Goal: Task Accomplishment & Management: Manage account settings

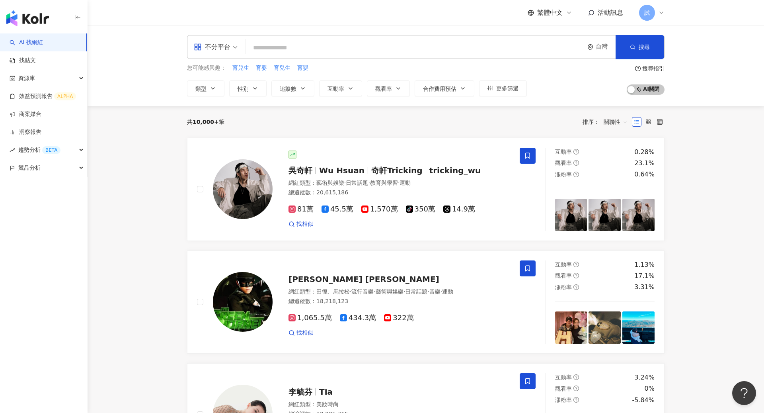
click at [277, 40] on div "不分平台 台灣 搜尋" at bounding box center [426, 47] width 478 height 24
click at [277, 40] on span at bounding box center [415, 47] width 332 height 15
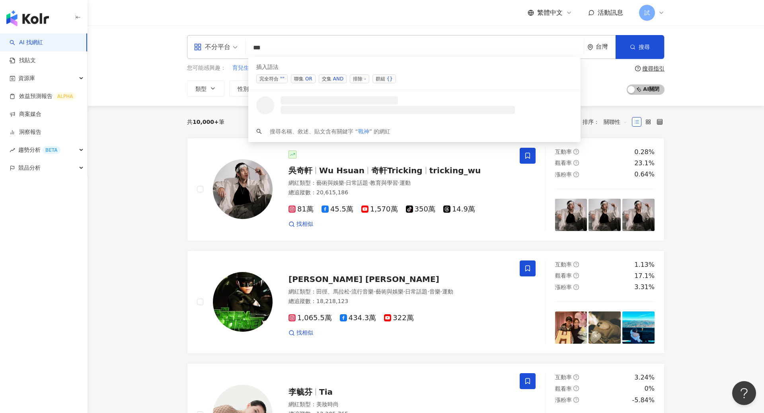
click at [337, 81] on div "AND" at bounding box center [338, 79] width 10 height 8
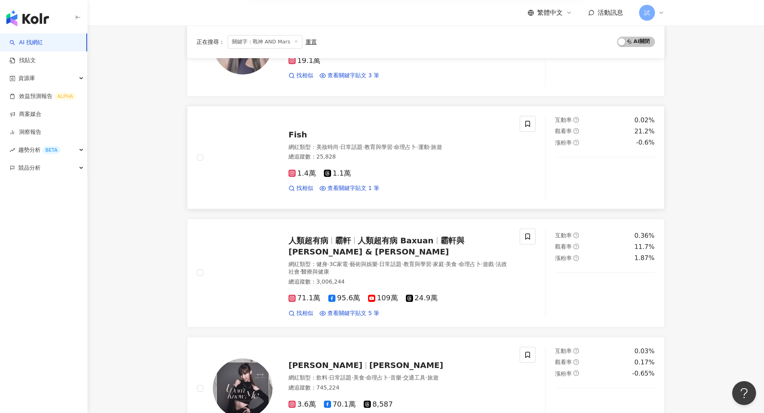
scroll to position [156, 0]
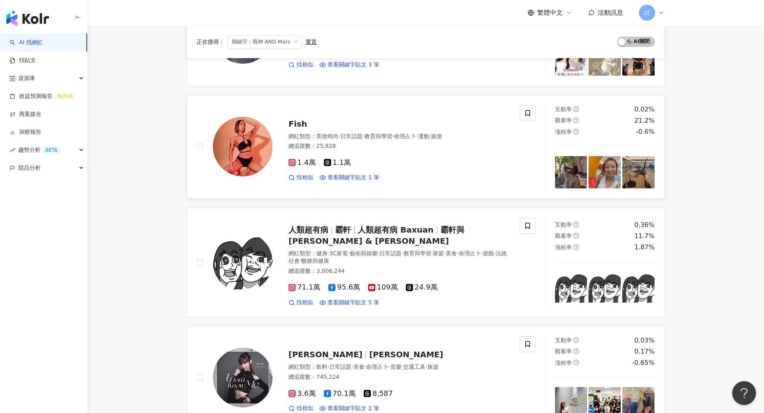
type input "**********"
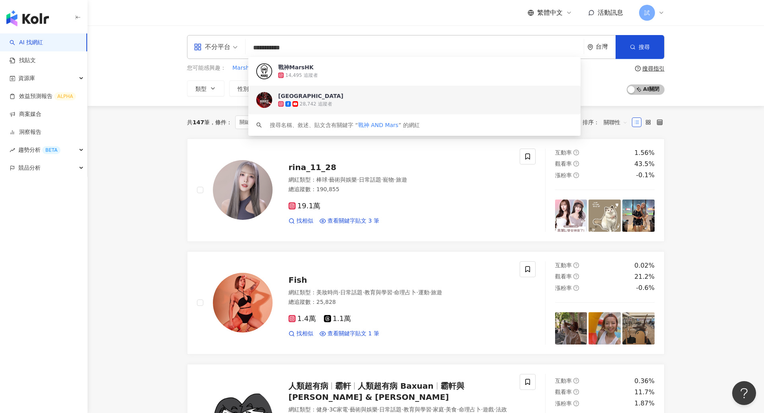
click at [43, 45] on link "AI 找網紅" at bounding box center [26, 43] width 33 height 8
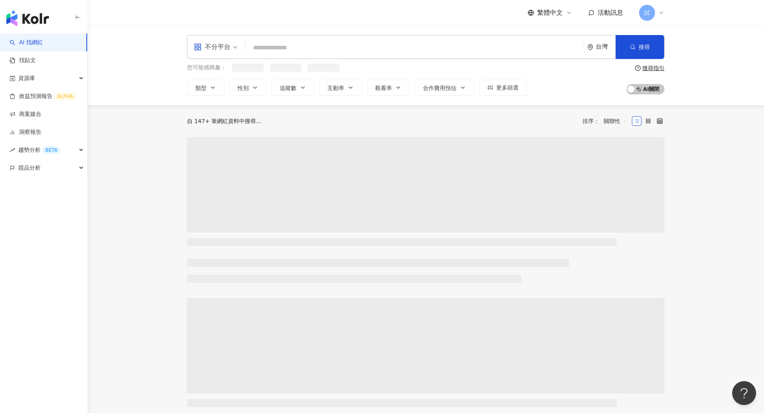
click at [324, 52] on input "search" at bounding box center [415, 47] width 332 height 15
paste input "**********"
type input "**********"
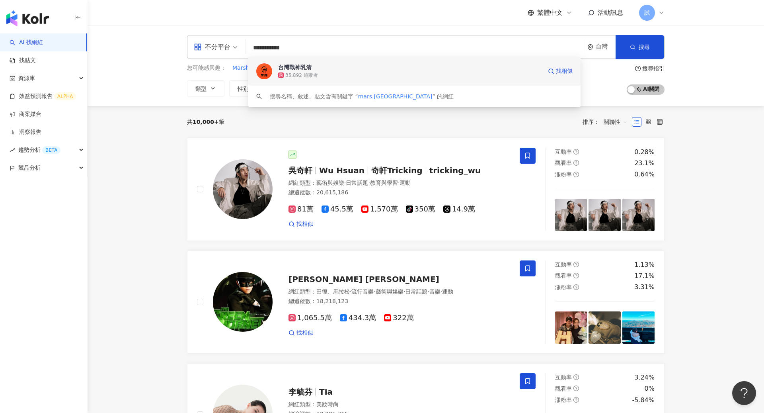
click at [313, 68] on span "台灣戰神乳清" at bounding box center [410, 67] width 264 height 8
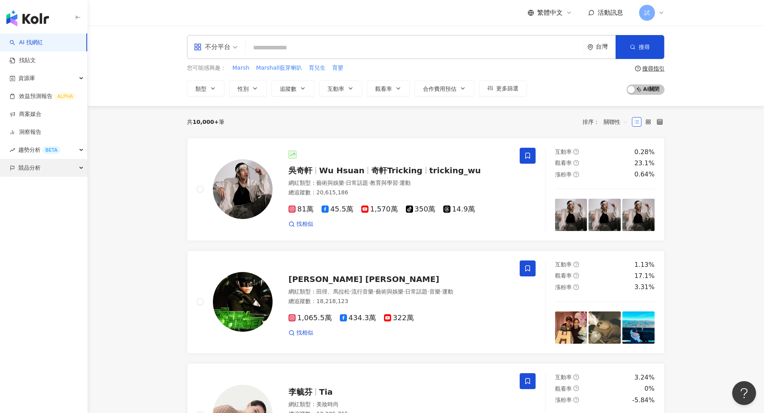
click at [41, 168] on div "競品分析" at bounding box center [43, 168] width 87 height 18
click at [53, 184] on link "品牌帳號分析" at bounding box center [35, 186] width 33 height 8
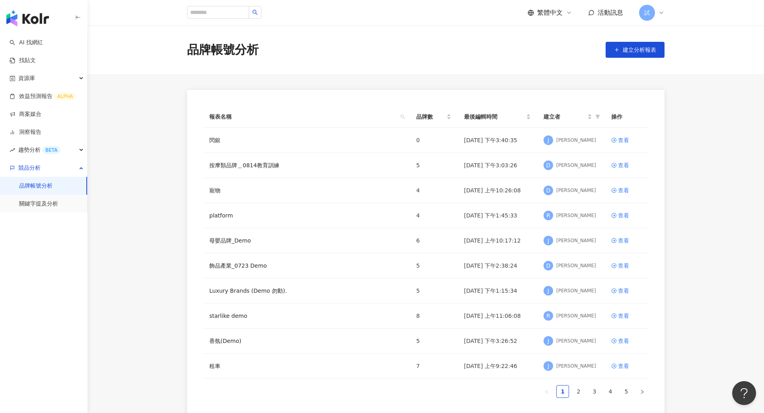
click at [658, 6] on div "試" at bounding box center [651, 13] width 25 height 16
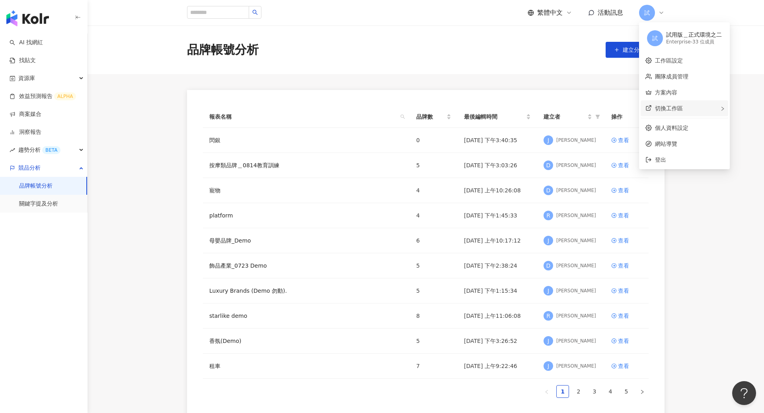
click at [674, 105] on span "切換工作區" at bounding box center [669, 108] width 28 height 6
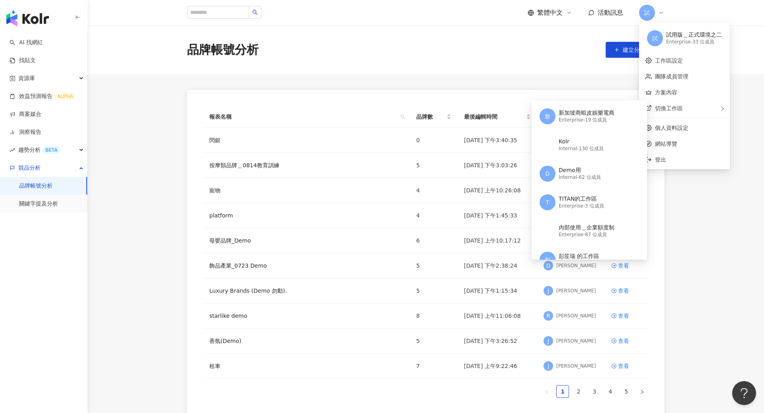
click at [689, 279] on main "品牌帳號分析 建立分析報表 報表名稱 品牌數 最後編輯時間 建立者 操作 閃銀 0 2025/8/15 下午3:40:35 J Joyce Chung 查看 …" at bounding box center [426, 222] width 677 height 394
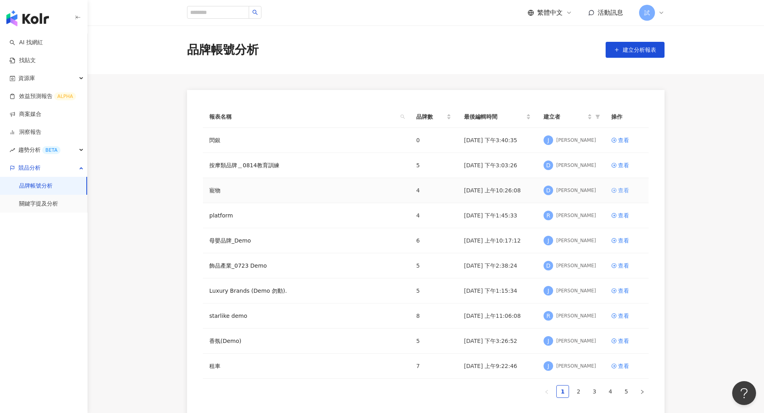
click at [620, 189] on div "查看" at bounding box center [623, 190] width 11 height 9
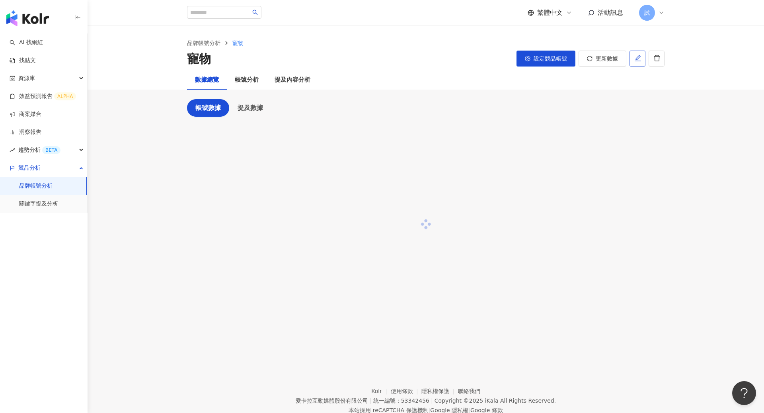
click at [638, 61] on icon "edit" at bounding box center [638, 58] width 6 height 6
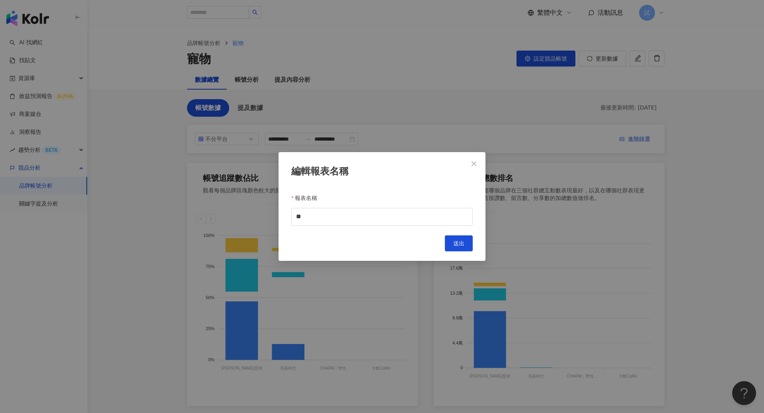
click at [385, 228] on div "編輯報表名稱 報表名稱 ** Cancel 送出" at bounding box center [382, 206] width 207 height 109
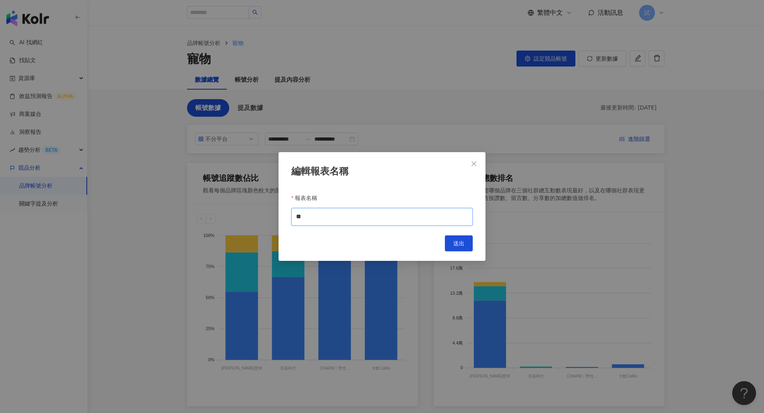
click at [364, 219] on input "**" at bounding box center [382, 217] width 182 height 18
type input "*"
type input "****"
click at [467, 241] on button "送出" at bounding box center [459, 243] width 28 height 16
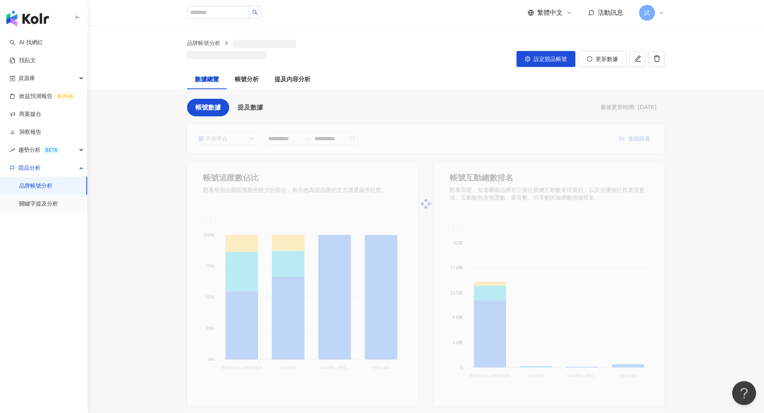
type input "****"
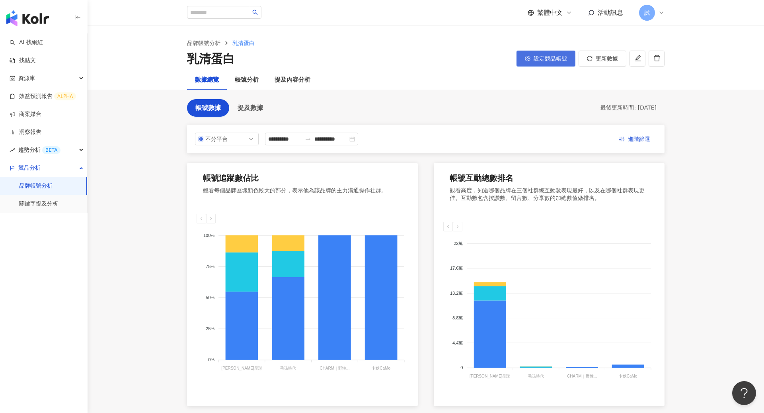
click at [556, 56] on span "設定競品帳號" at bounding box center [550, 58] width 33 height 6
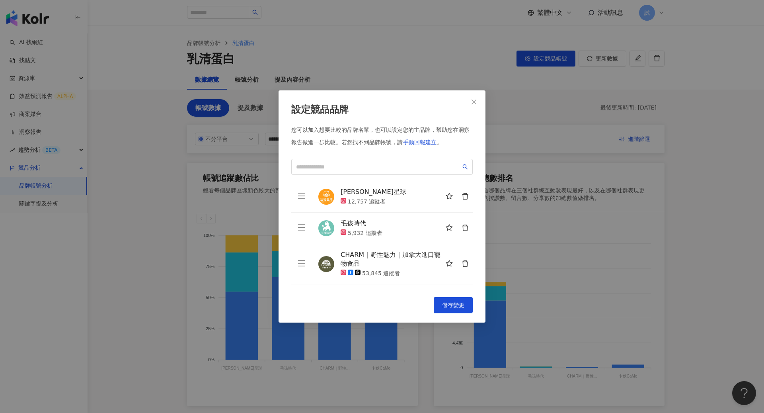
click at [468, 194] on icon "delete" at bounding box center [465, 196] width 6 height 6
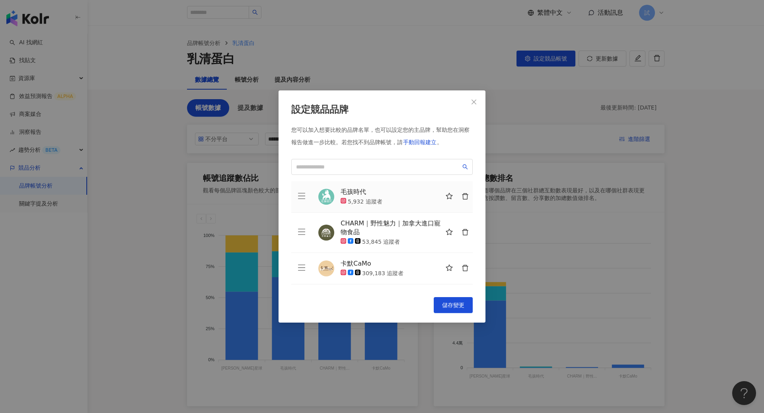
click at [468, 194] on icon "delete" at bounding box center [465, 196] width 6 height 6
click at [468, 225] on button "button" at bounding box center [465, 233] width 16 height 16
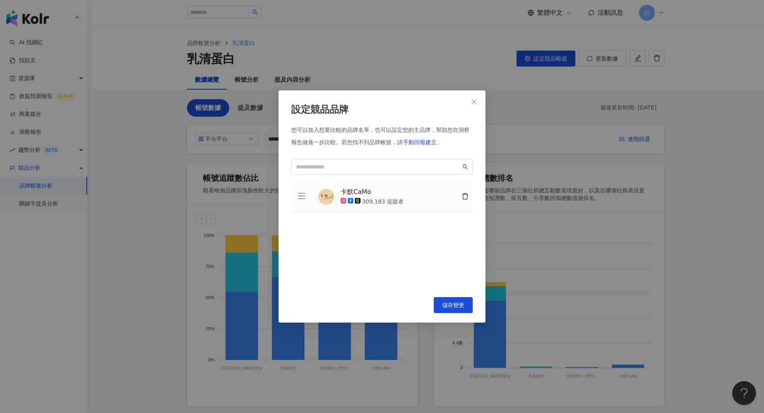
click at [468, 194] on icon "delete" at bounding box center [465, 196] width 6 height 6
click at [411, 161] on span at bounding box center [382, 167] width 182 height 16
type input "*"
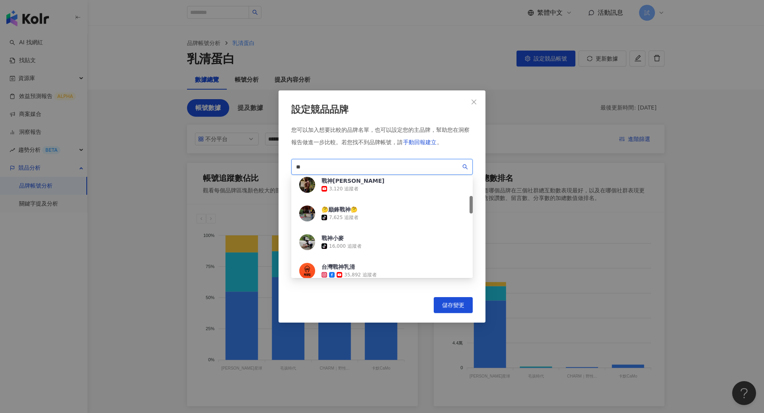
scroll to position [152, 0]
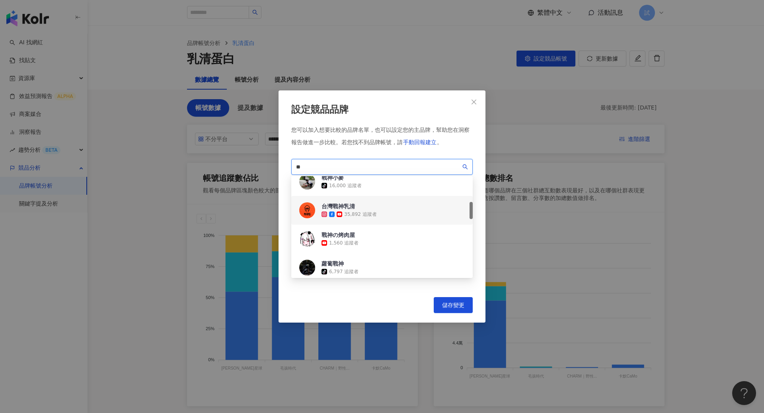
click at [371, 213] on div "35,892 追蹤者" at bounding box center [360, 214] width 33 height 7
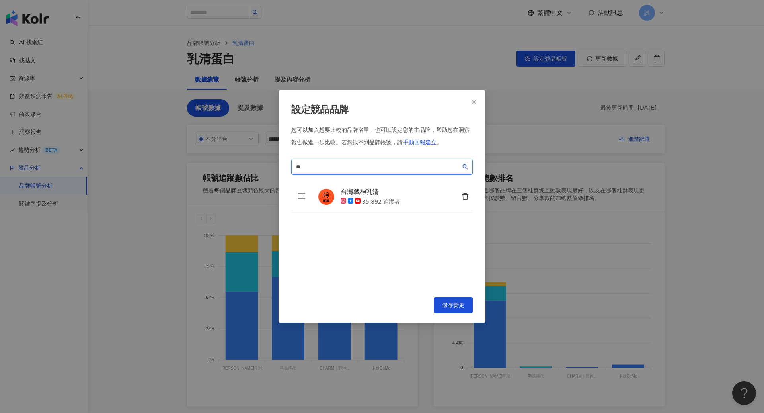
click at [353, 169] on input "**" at bounding box center [378, 166] width 165 height 9
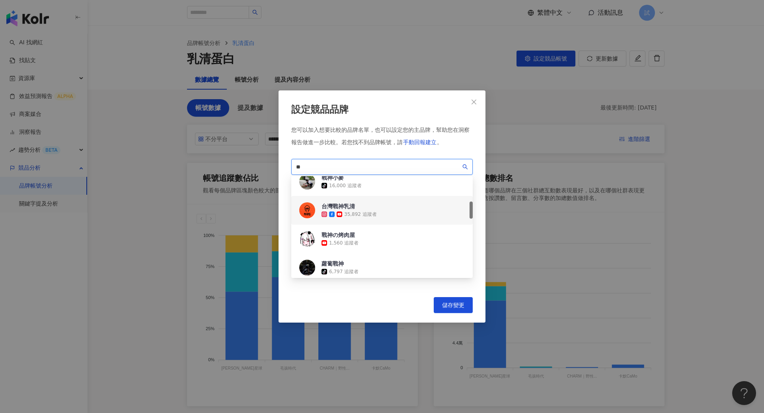
type input "*"
paste input "**********"
click at [353, 169] on input "**********" at bounding box center [378, 166] width 165 height 9
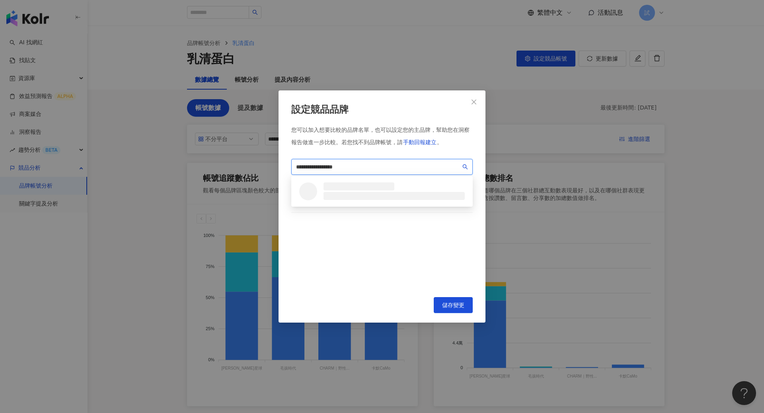
scroll to position [0, 0]
type input "*"
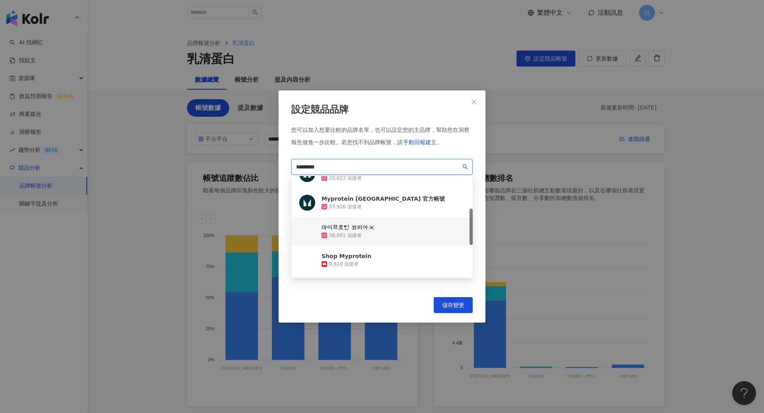
scroll to position [92, 0]
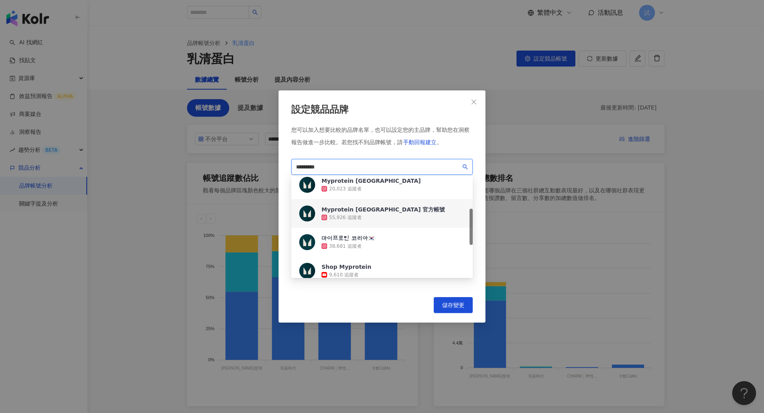
click at [390, 213] on div "55,926 追蹤者" at bounding box center [383, 217] width 123 height 8
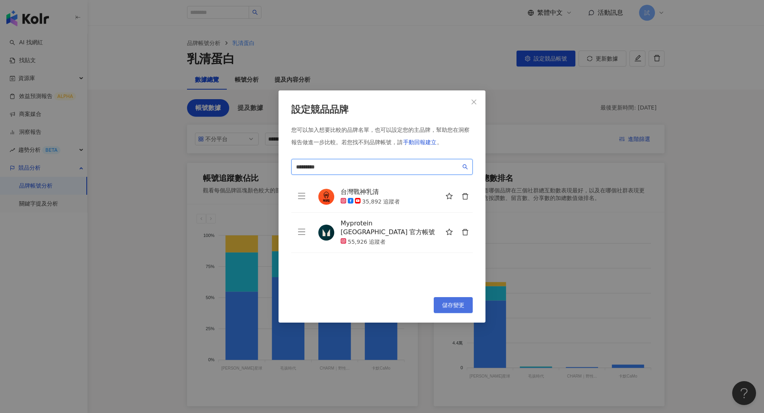
type input "*********"
click at [464, 305] on span "儲存變更" at bounding box center [453, 305] width 22 height 6
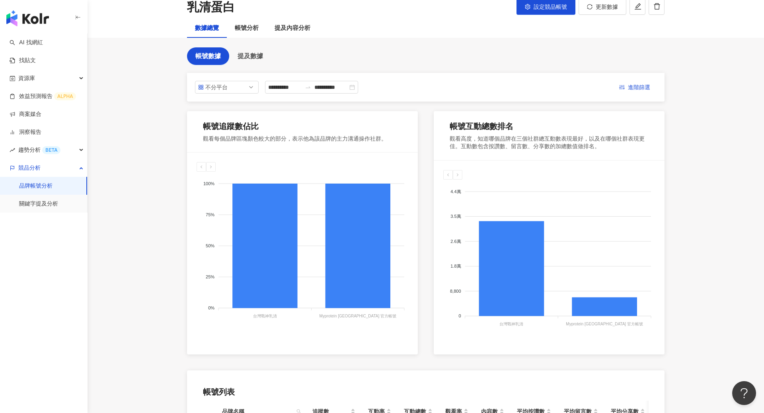
scroll to position [0, 0]
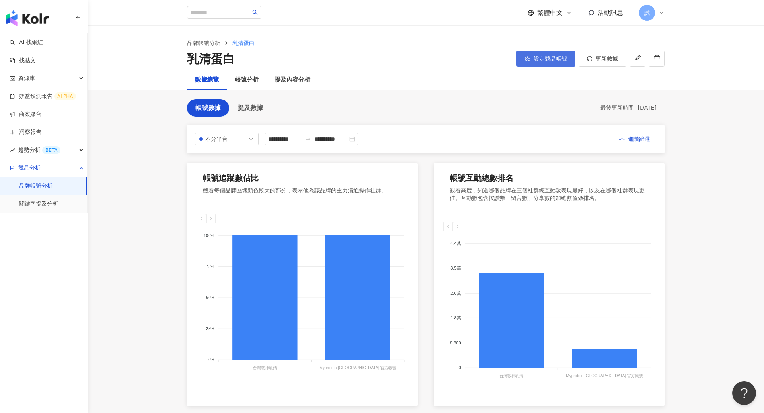
click at [558, 61] on span "設定競品帳號" at bounding box center [550, 58] width 33 height 6
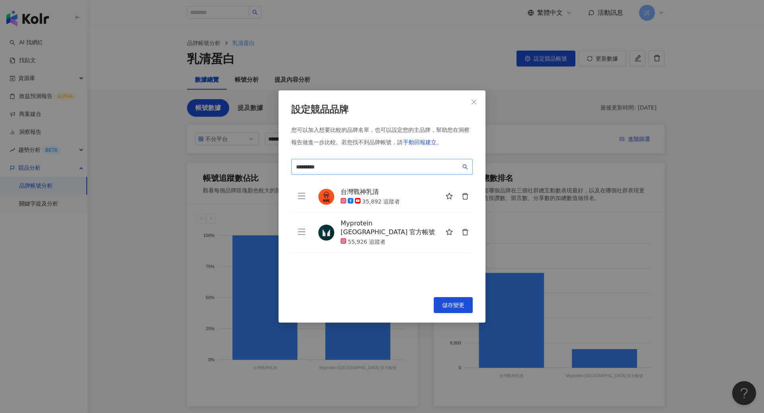
click at [373, 160] on span "*********" at bounding box center [382, 167] width 182 height 16
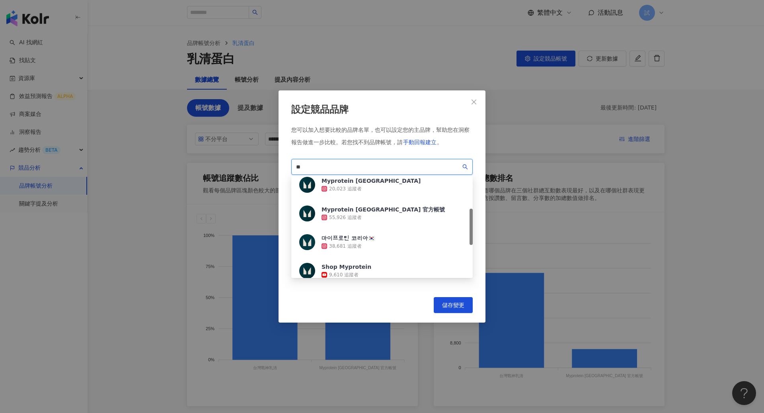
type input "*"
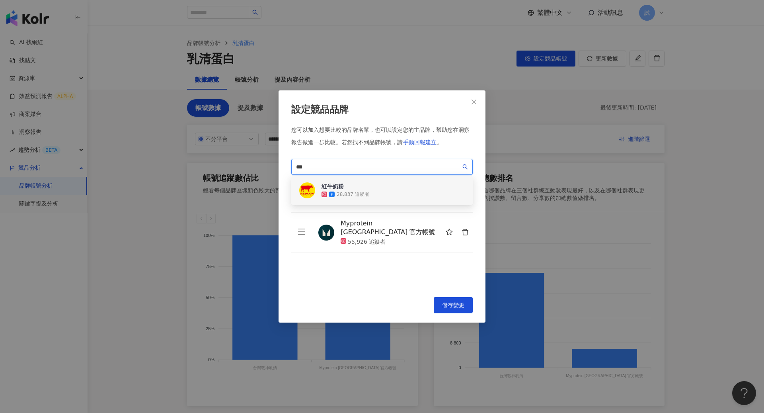
click at [381, 196] on div "紅牛奶粉 28,837 追蹤者" at bounding box center [382, 190] width 182 height 29
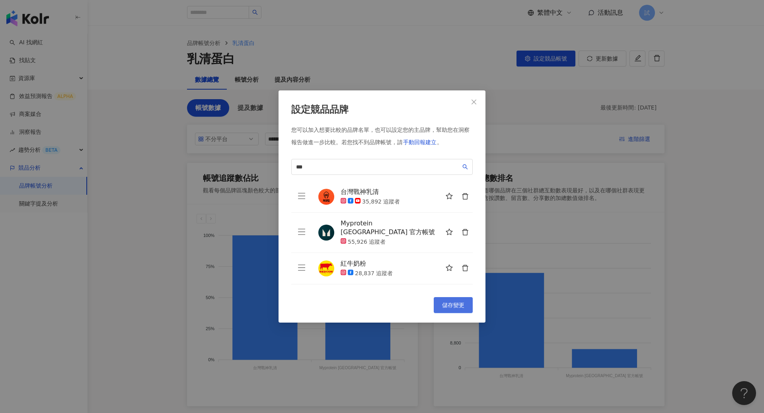
click at [453, 302] on span "儲存變更" at bounding box center [453, 305] width 22 height 6
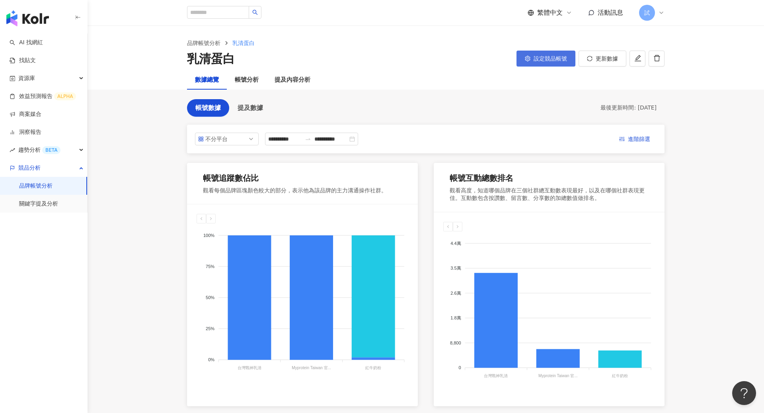
click at [552, 61] on span "設定競品帳號" at bounding box center [550, 58] width 33 height 6
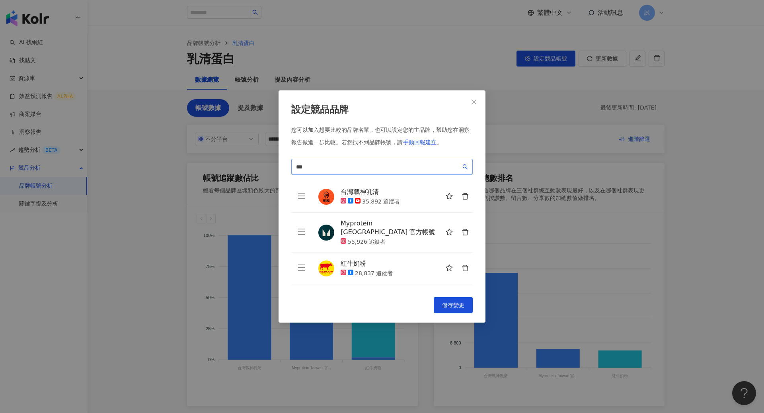
click at [361, 172] on span "***" at bounding box center [382, 167] width 182 height 16
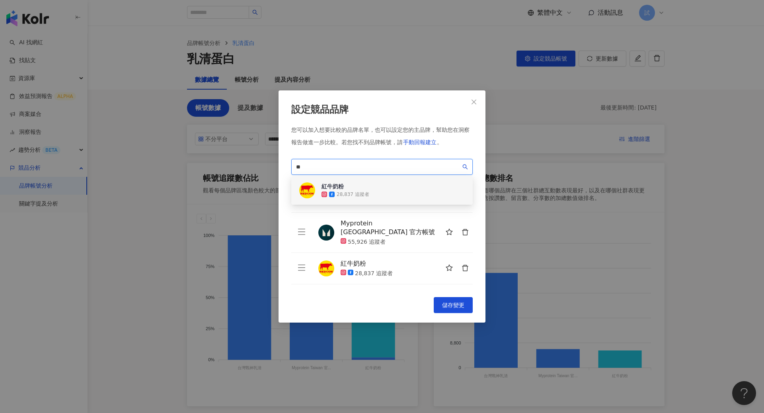
type input "*"
paste input "**********"
click at [367, 188] on div "STEPV MART 18,254 追蹤者" at bounding box center [382, 190] width 182 height 29
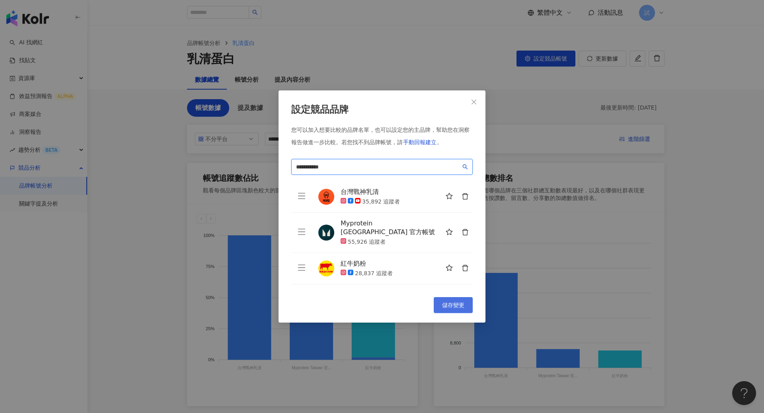
type input "**********"
click at [459, 310] on button "儲存變更" at bounding box center [453, 305] width 39 height 16
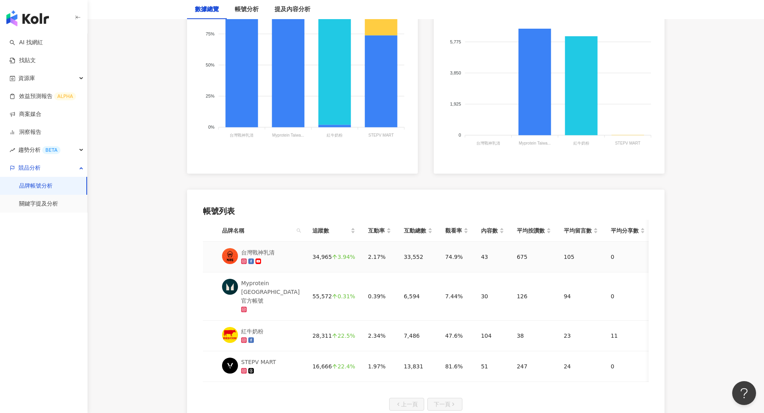
scroll to position [243, 0]
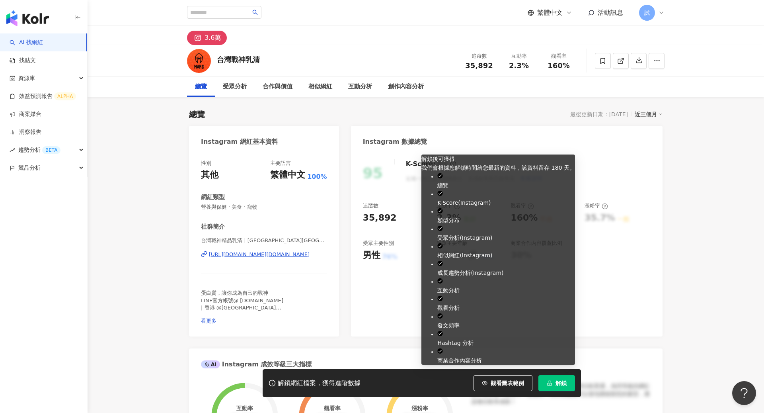
click at [556, 378] on button "解鎖" at bounding box center [557, 383] width 37 height 16
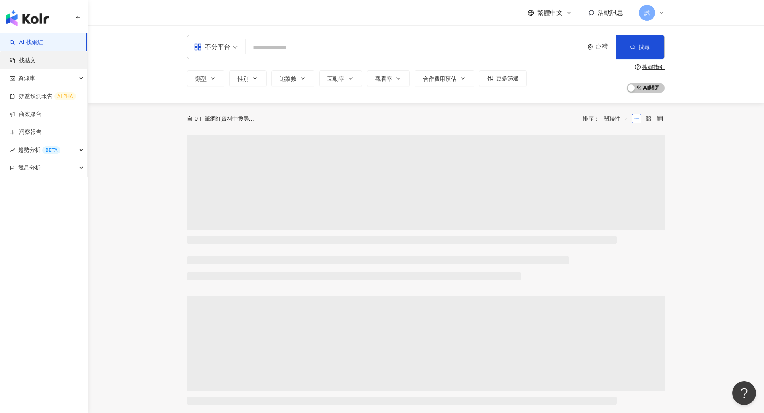
click at [36, 64] on link "找貼文" at bounding box center [23, 61] width 26 height 8
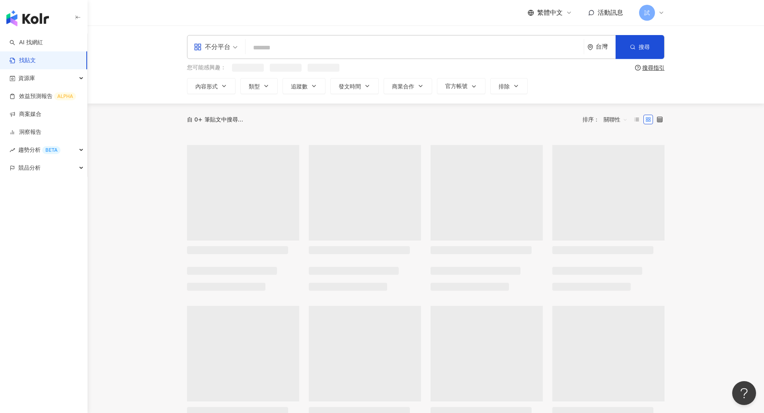
click at [324, 47] on input "search" at bounding box center [415, 47] width 332 height 17
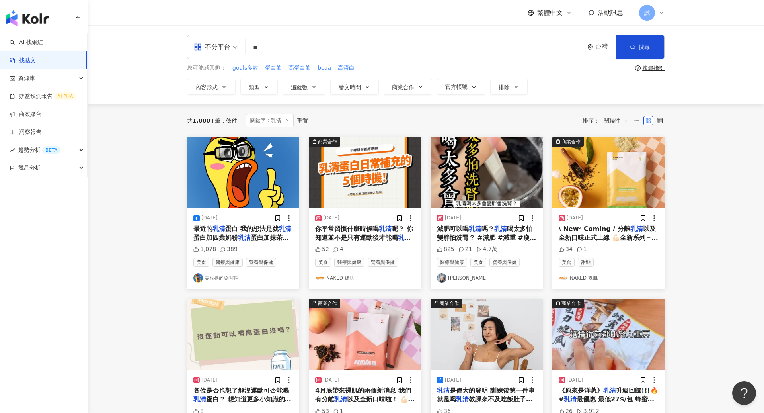
click at [621, 121] on span "關聯性" at bounding box center [616, 120] width 24 height 13
click at [605, 205] on div "發文時間" at bounding box center [617, 204] width 32 height 14
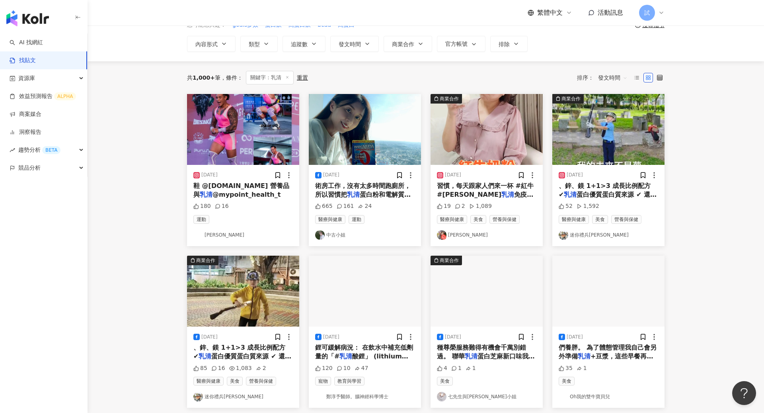
scroll to position [50, 0]
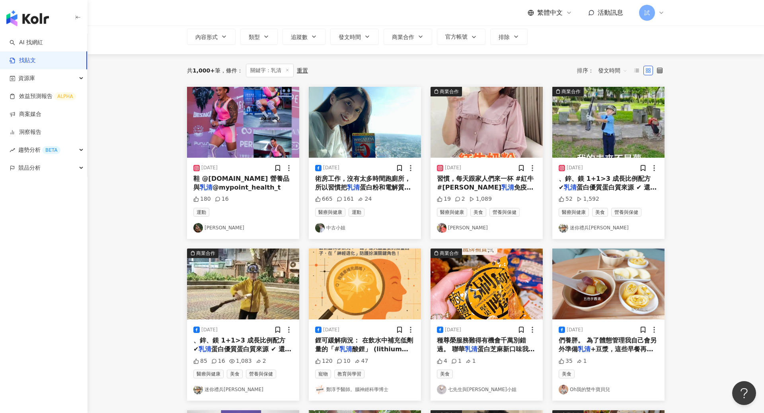
click at [236, 185] on span "@mypoint_health_t" at bounding box center [247, 188] width 68 height 8
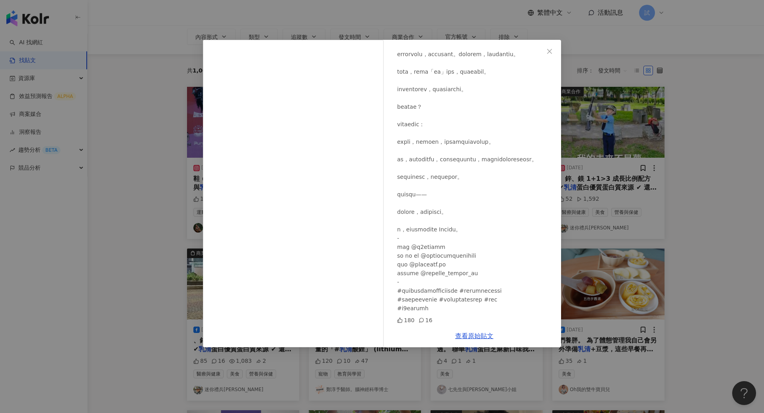
scroll to position [234, 0]
drag, startPoint x: 433, startPoint y: 272, endPoint x: 489, endPoint y: 275, distance: 55.8
click at [489, 275] on div at bounding box center [476, 97] width 158 height 429
copy div "@mypoint_health_tw"
click at [549, 47] on button "Close" at bounding box center [550, 51] width 16 height 16
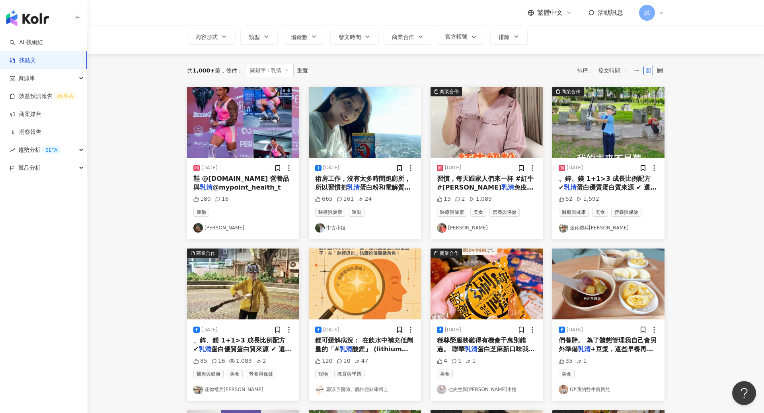
scroll to position [5, 0]
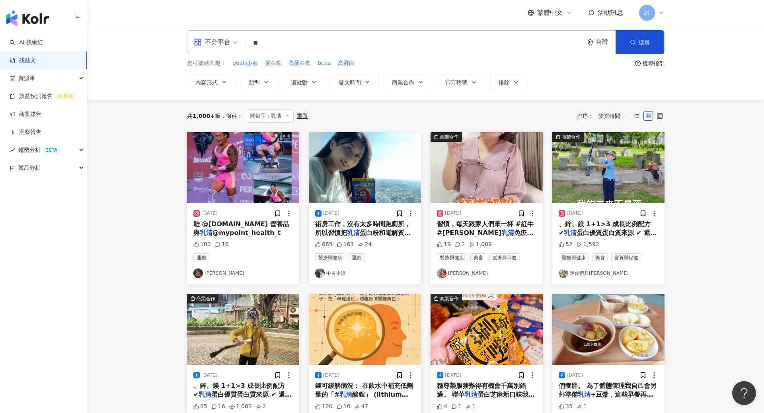
click at [371, 232] on span "蛋白粉和電解質粉混成一杯（老實說，不" at bounding box center [363, 237] width 96 height 16
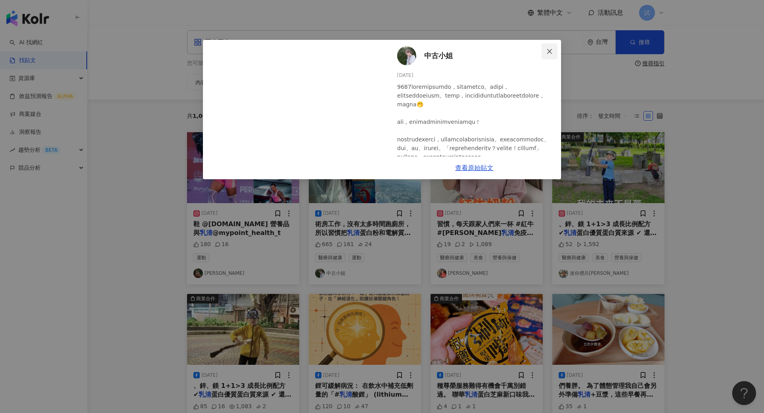
click at [546, 51] on span "Close" at bounding box center [550, 51] width 16 height 6
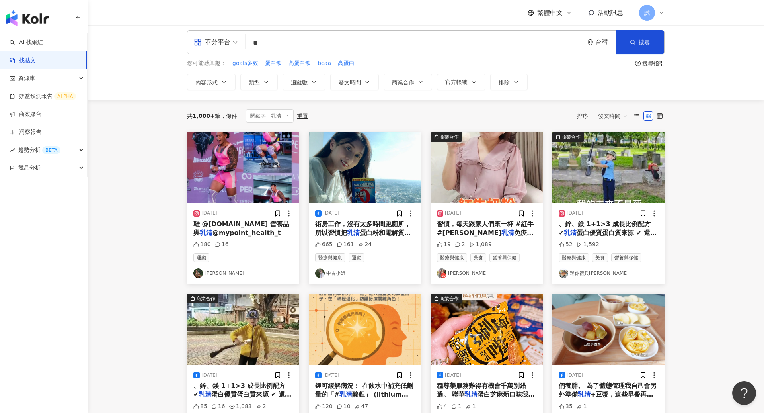
click at [488, 229] on span "免疫球蛋白高鈣奶粉 ，來自令人安心的" at bounding box center [485, 237] width 96 height 16
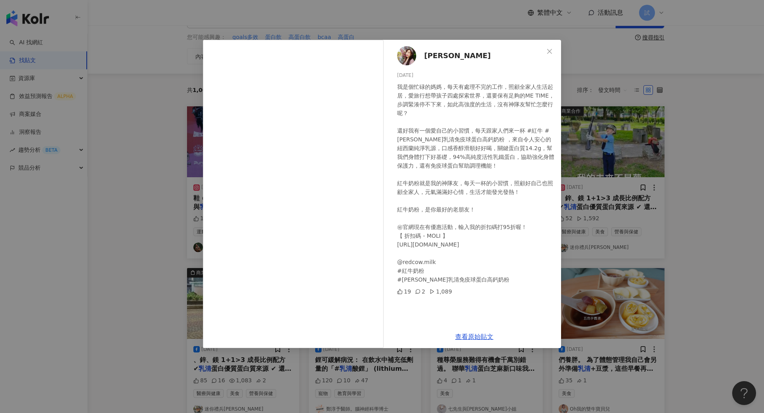
scroll to position [35, 0]
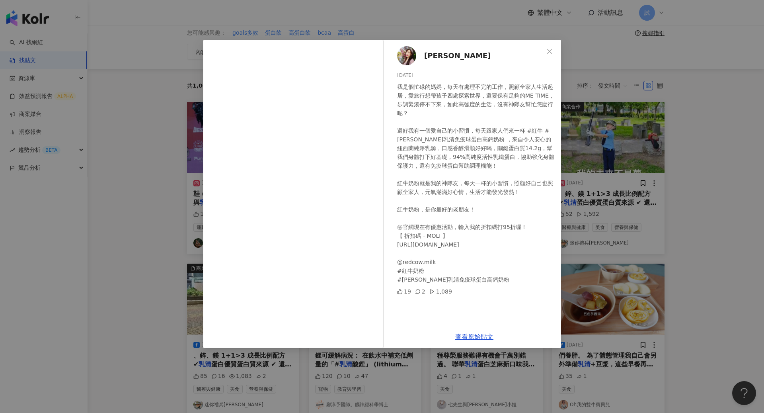
click at [141, 184] on div "茉茉 2025/8/18 我是個忙碌的媽媽，每天有處理不完的工作，照顧全家人生活起居，愛旅行想帶孩子四處探索世界，還要保有足夠的ME TIME，步調緊湊停不下…" at bounding box center [382, 206] width 764 height 413
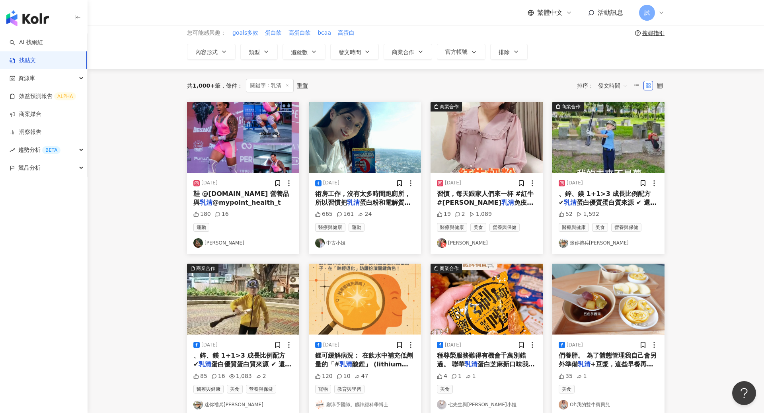
click at [592, 205] on span "蛋白優質蛋白質來源 ✔ 還有維生素D" at bounding box center [608, 207] width 98 height 16
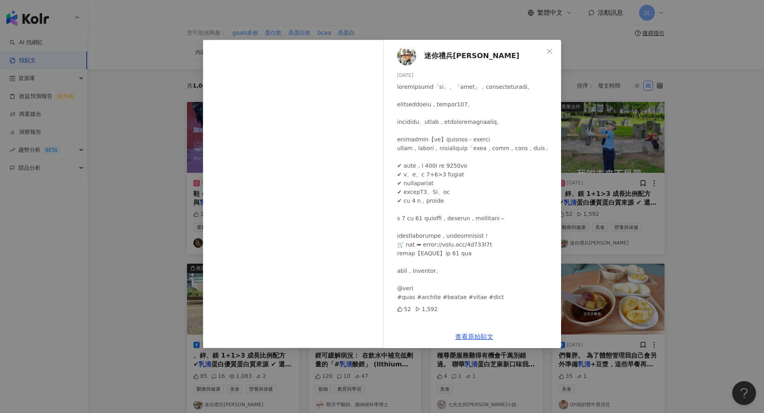
scroll to position [24, 0]
drag, startPoint x: 426, startPoint y: 298, endPoint x: 393, endPoint y: 298, distance: 33.0
click at [393, 298] on div "迷你禮兵孫孫 2025/8/18 52 1,592" at bounding box center [475, 182] width 174 height 285
copy div "紅牛奶粉"
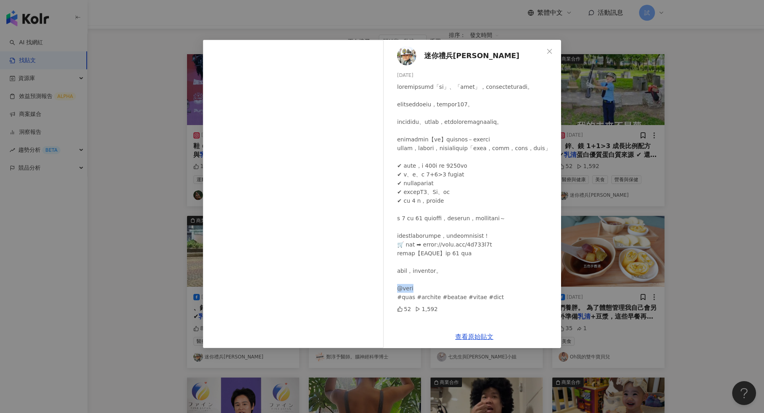
scroll to position [81, 0]
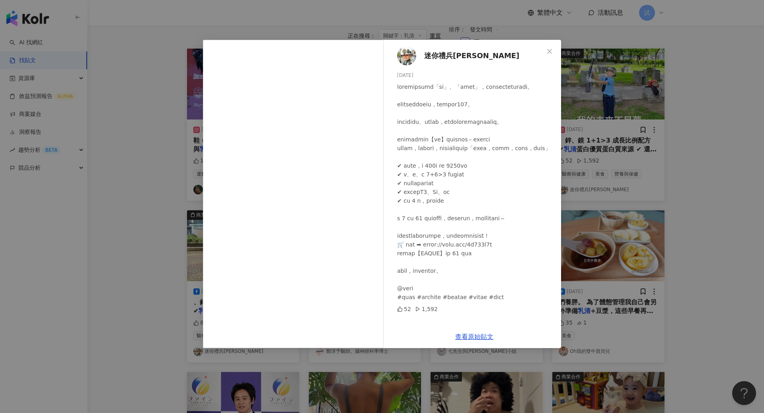
click at [499, 197] on div at bounding box center [476, 191] width 158 height 219
click at [549, 58] on button "Close" at bounding box center [550, 51] width 16 height 16
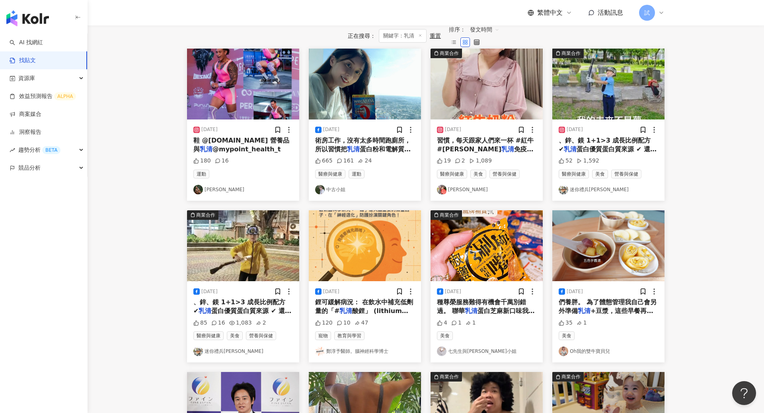
click at [257, 307] on span "、鋅、鎂 1+1>3 成長比例配方 ✔" at bounding box center [239, 306] width 92 height 16
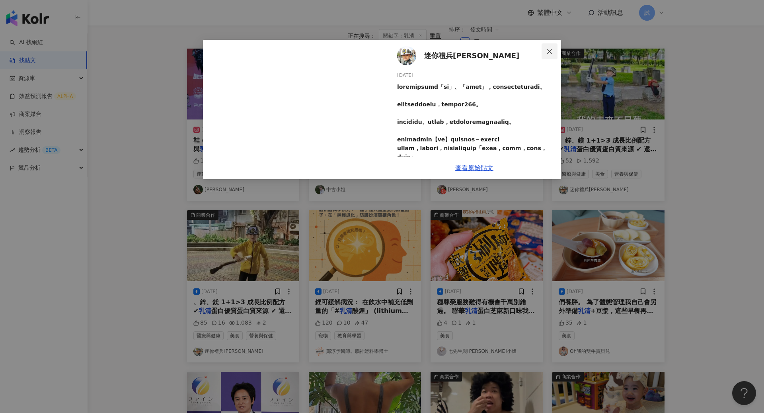
click at [555, 50] on span "Close" at bounding box center [550, 51] width 16 height 6
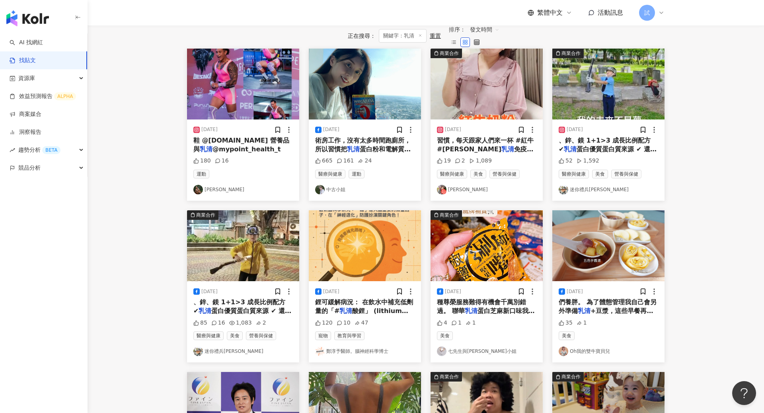
click at [219, 309] on span "、鋅、鎂 1+1>3 成長比例配方 ✔" at bounding box center [239, 306] width 92 height 16
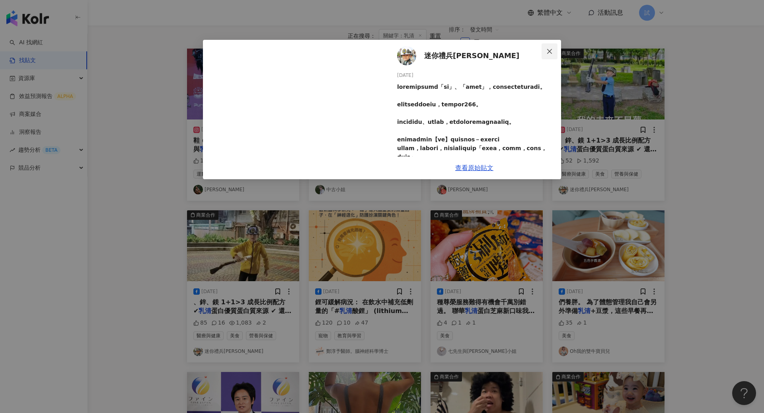
click at [547, 57] on button "Close" at bounding box center [550, 51] width 16 height 16
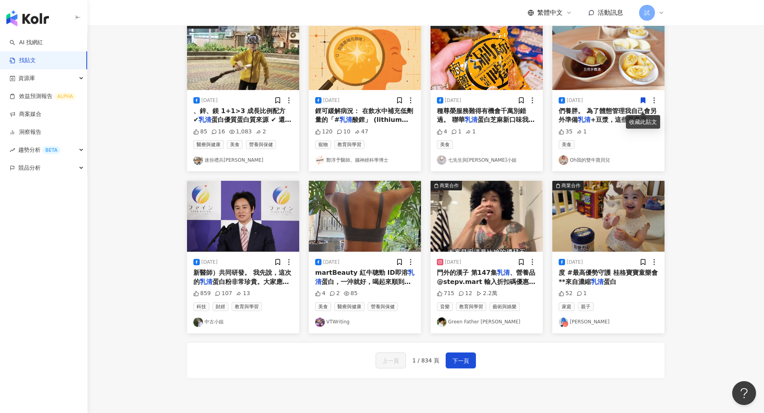
scroll to position [275, 0]
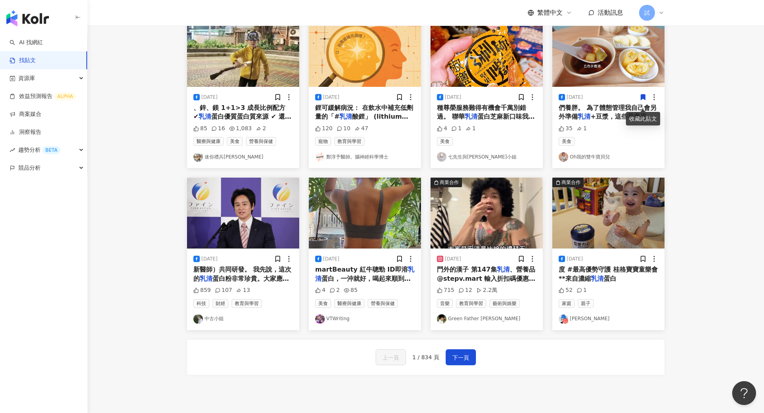
click at [455, 279] on div "門外的漢子 第147集 乳清 、營養品 @stepv.mart 輸入折扣碼優惠！滿千95折：bj001 比給演出資訊 @schoolofthestreet.n…" at bounding box center [487, 274] width 100 height 18
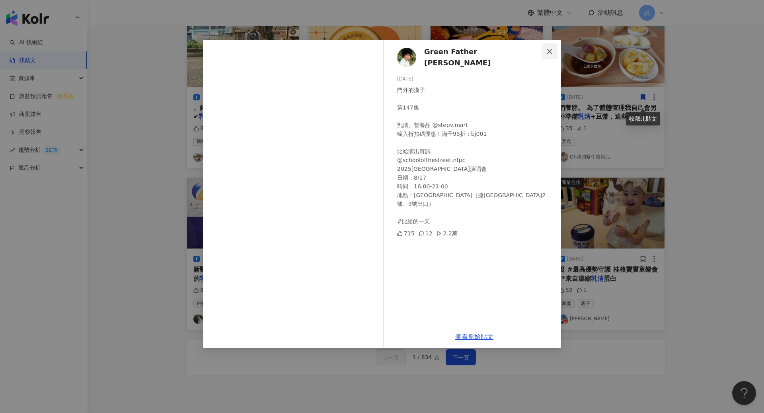
click at [547, 53] on icon "close" at bounding box center [550, 51] width 6 height 6
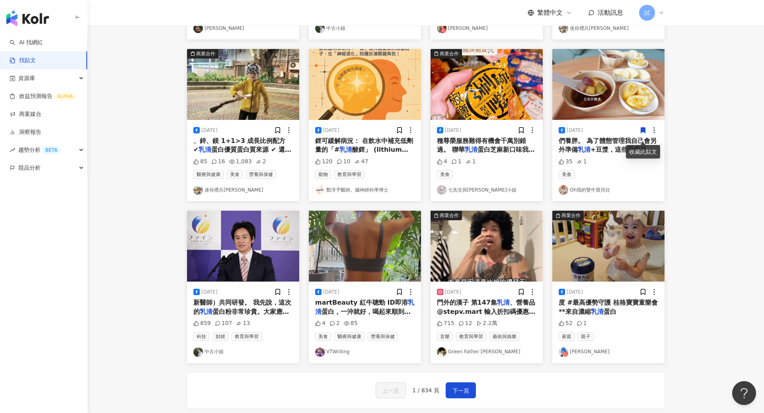
scroll to position [233, 0]
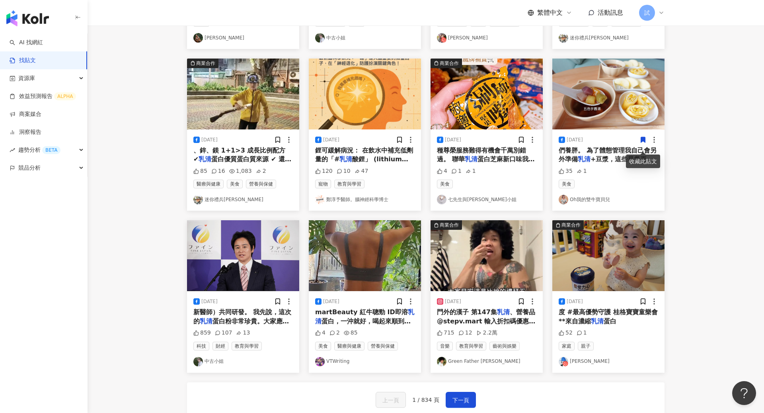
click at [244, 164] on span "蛋白優質蛋白質來源 ✔ 還有維生素D" at bounding box center [242, 163] width 98 height 16
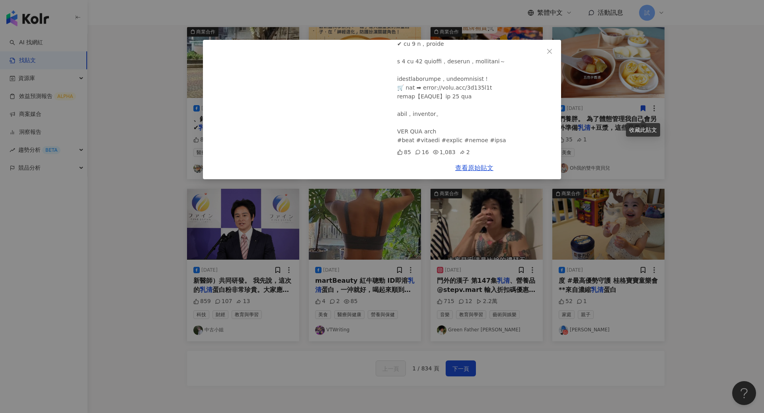
scroll to position [309, 0]
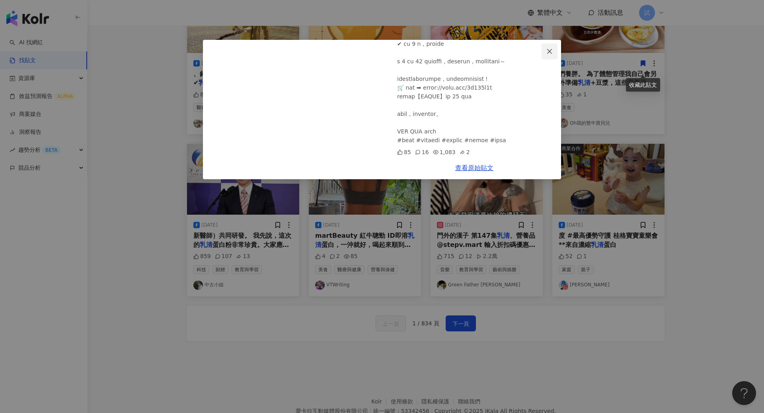
click at [551, 55] on button "Close" at bounding box center [550, 51] width 16 height 16
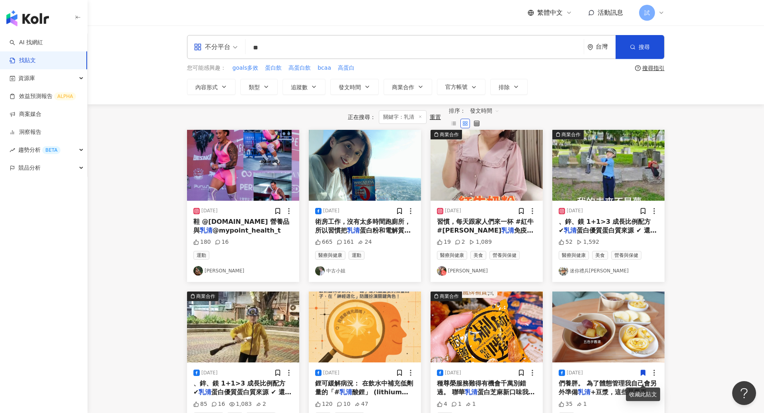
scroll to position [287, 0]
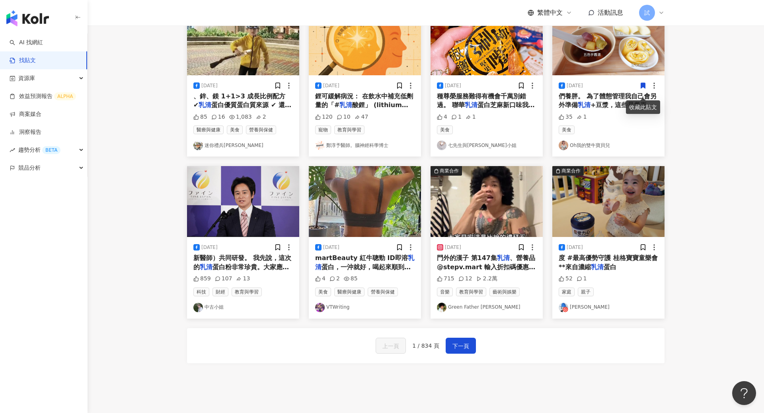
click at [476, 262] on span "門外的漢子 第147集" at bounding box center [467, 258] width 60 height 8
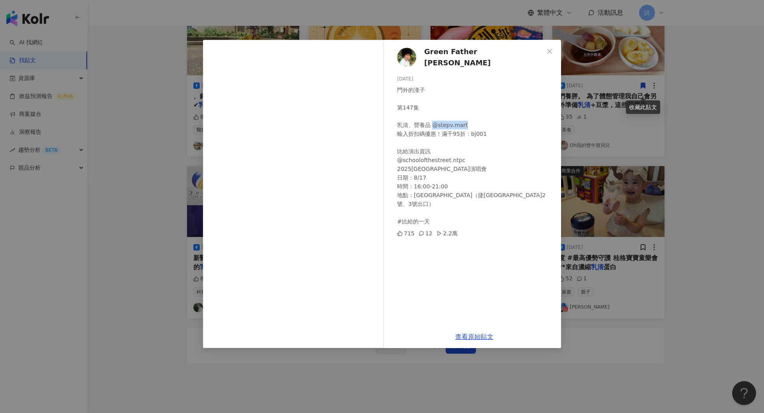
drag, startPoint x: 434, startPoint y: 121, endPoint x: 473, endPoint y: 121, distance: 39.4
click at [473, 121] on div "門外的漢子 第147集 乳清、營養品 @stepv.mart 輸入折扣碼優惠！滿千95折：bj001 比給演出資訊 @schoolofthestreet.nt…" at bounding box center [476, 156] width 158 height 140
copy div "@stepv.mart"
click at [747, 139] on div "Green Father 比杰 2025/8/16 門外的漢子 第147集 乳清、營養品 @stepv.mart 輸入折扣碼優惠！滿千95折：bj001 比給…" at bounding box center [382, 206] width 764 height 413
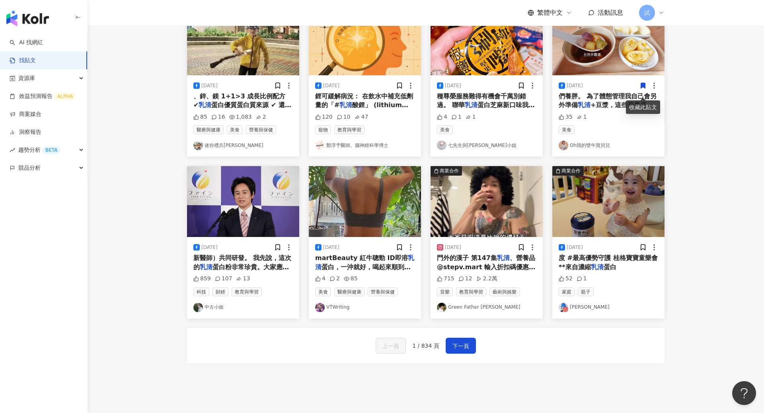
click at [384, 269] on div "martBeauty 紅牛聰勁 ID即溶 乳清 蛋白，一沖就好，喝起來順到不行。" at bounding box center [365, 263] width 100 height 18
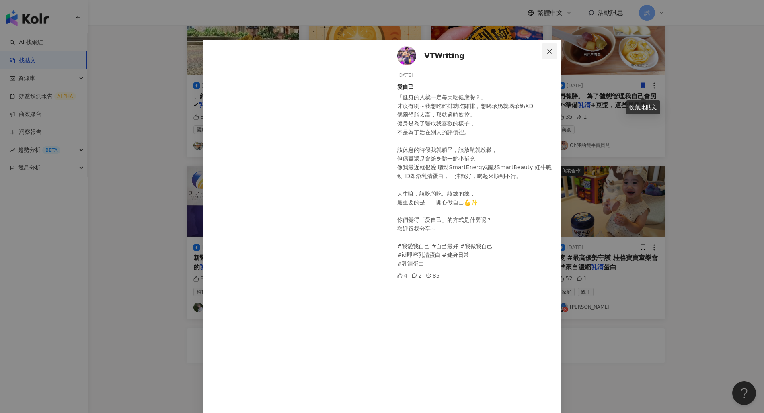
click at [548, 57] on button "Close" at bounding box center [550, 51] width 16 height 16
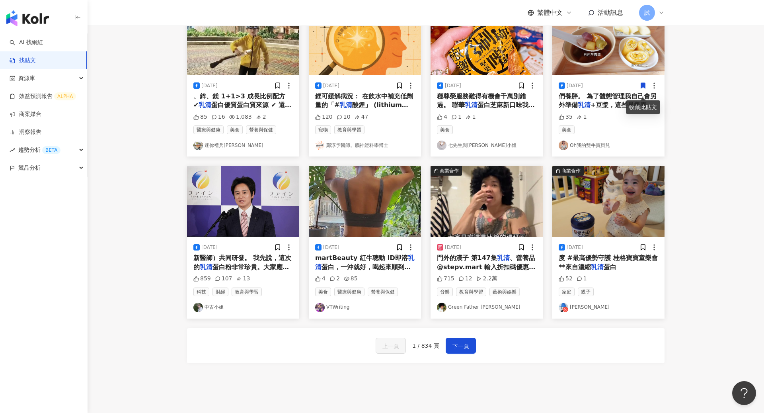
scroll to position [242, 0]
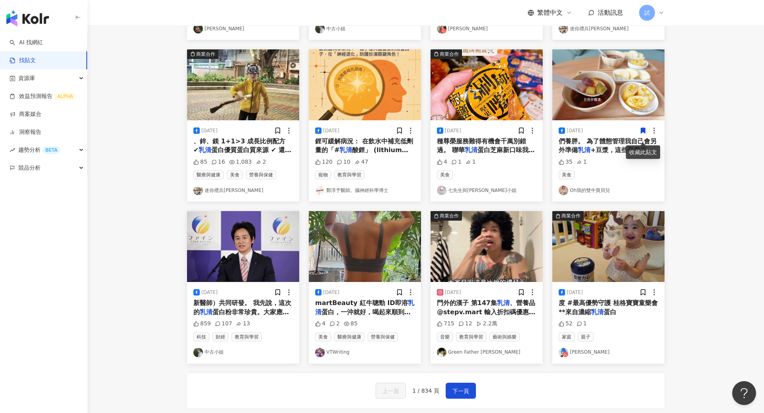
click at [490, 316] on div "門外的漢子 第147集 乳清 、營養品 @stepv.mart 輸入折扣碼優惠！滿千95折：bj001 比給演出資訊 @schoolofthestreet.n…" at bounding box center [487, 308] width 100 height 18
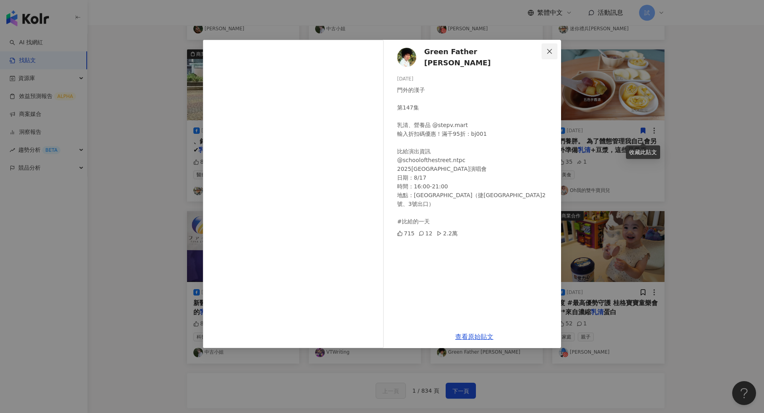
click at [551, 50] on icon "close" at bounding box center [549, 51] width 5 height 5
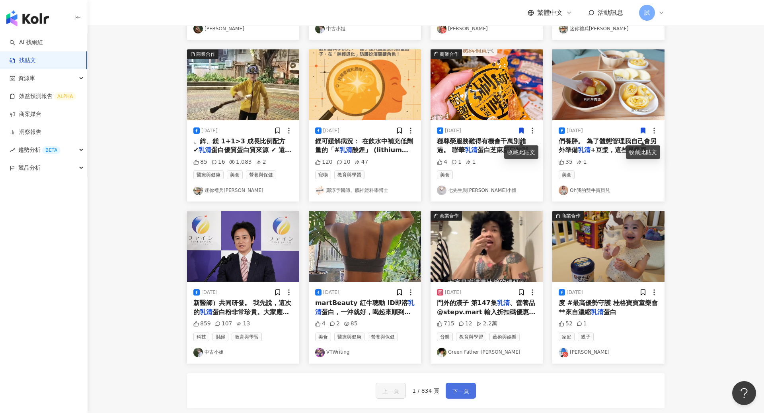
click at [467, 396] on span "下一頁" at bounding box center [461, 391] width 17 height 10
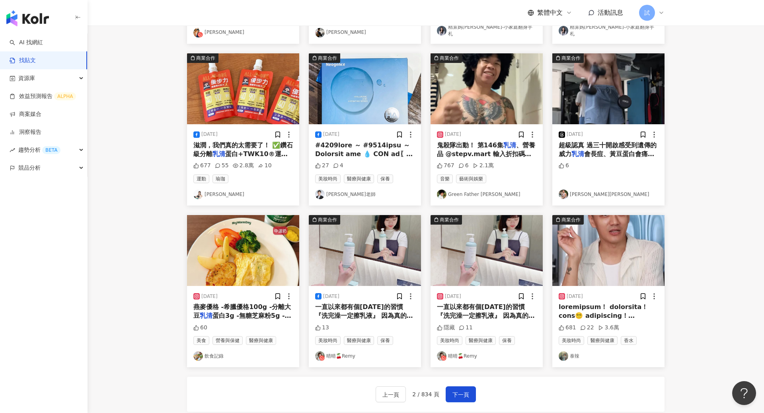
click at [252, 154] on span "蛋白+TWK10®運動專利益生菌幫助" at bounding box center [240, 158] width 94 height 16
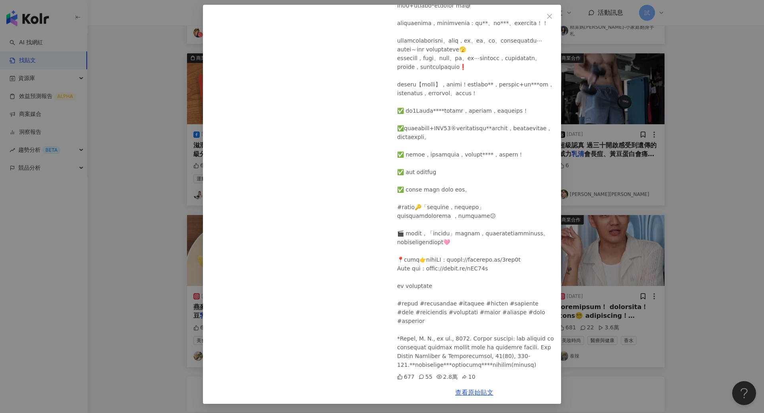
scroll to position [626, 0]
click at [547, 8] on button "Close" at bounding box center [550, 16] width 16 height 16
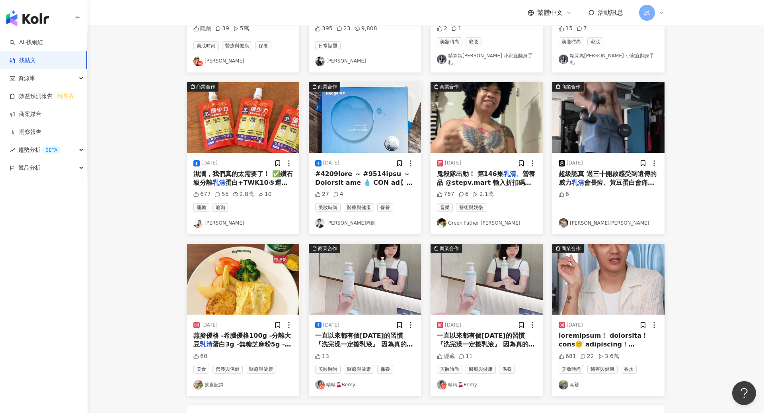
scroll to position [212, 0]
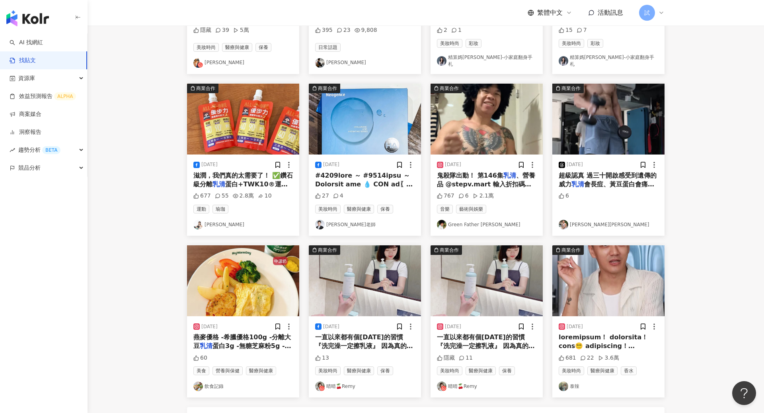
click at [264, 340] on span "燕麥優格 -希臘優格100g -分離大豆" at bounding box center [242, 341] width 98 height 16
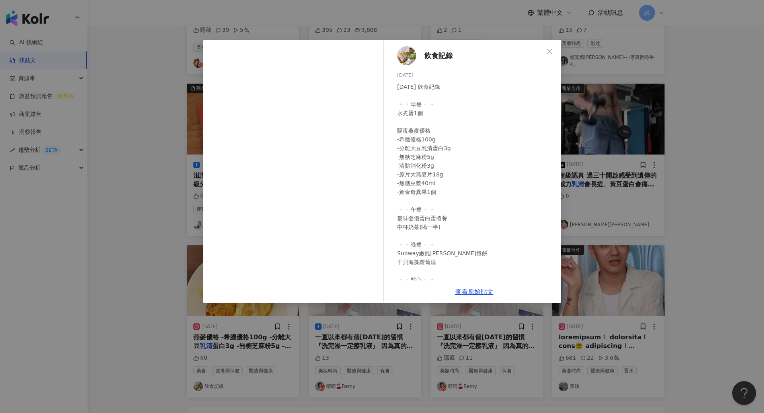
scroll to position [59, 0]
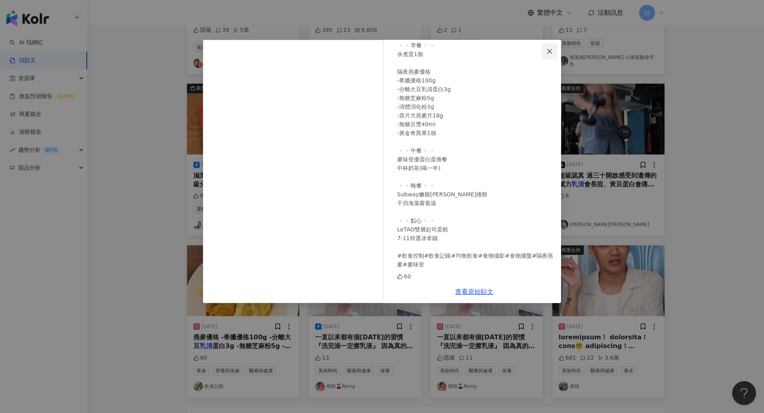
click at [548, 53] on icon "close" at bounding box center [550, 51] width 6 height 6
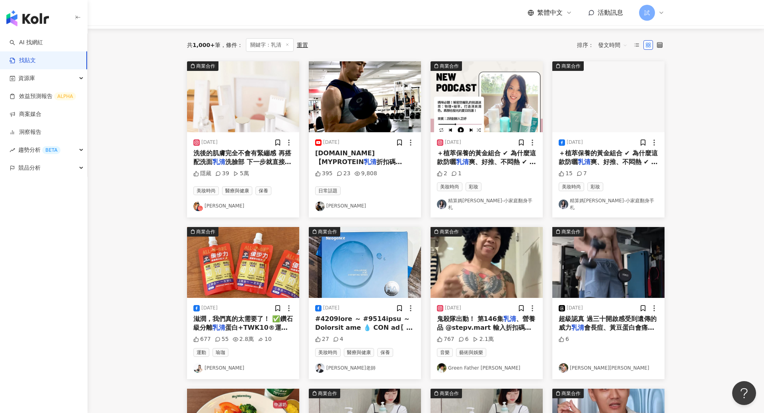
scroll to position [0, 0]
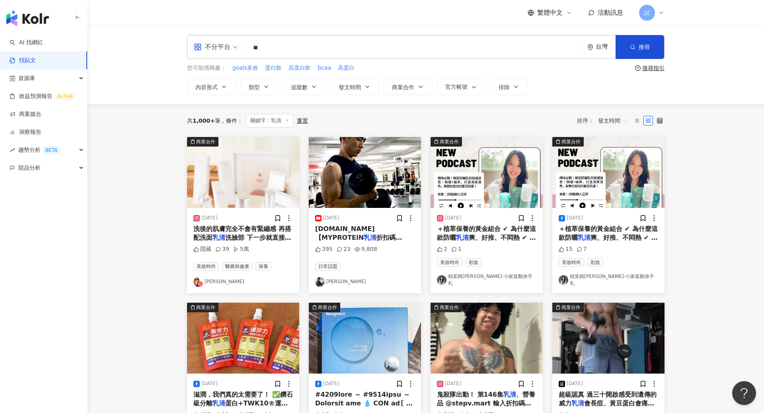
click at [296, 42] on input "**" at bounding box center [415, 47] width 332 height 17
click at [288, 47] on input "**" at bounding box center [415, 47] width 332 height 17
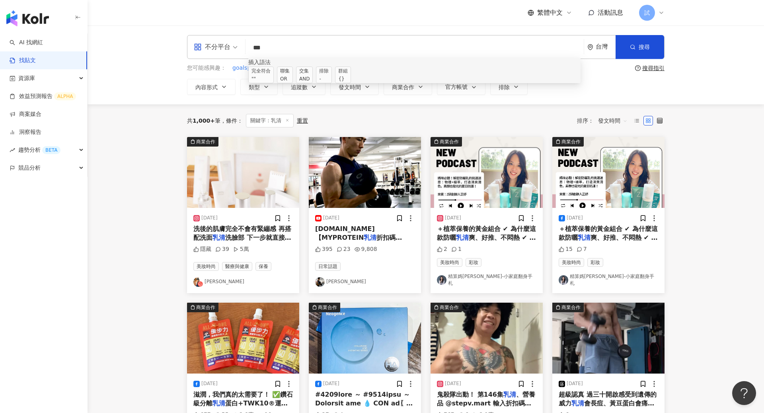
click at [313, 80] on span "交集 AND" at bounding box center [304, 74] width 17 height 17
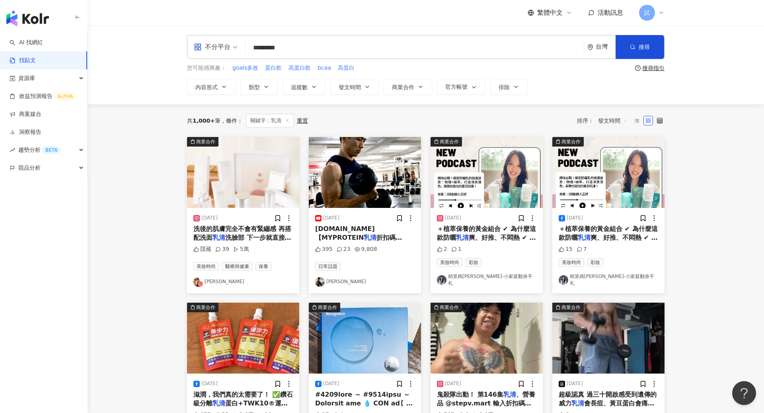
type input "*********"
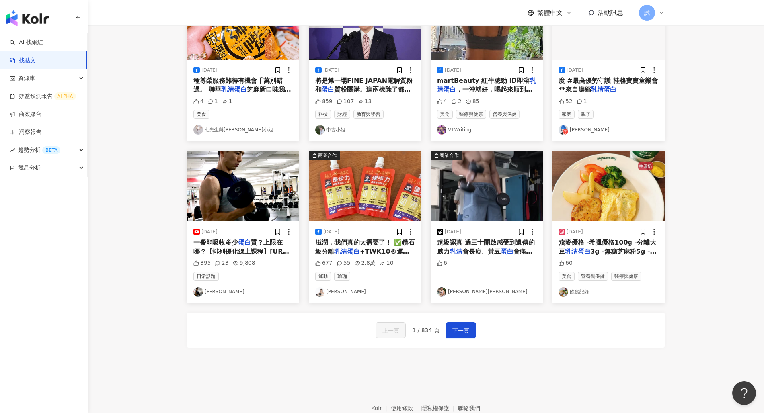
scroll to position [328, 0]
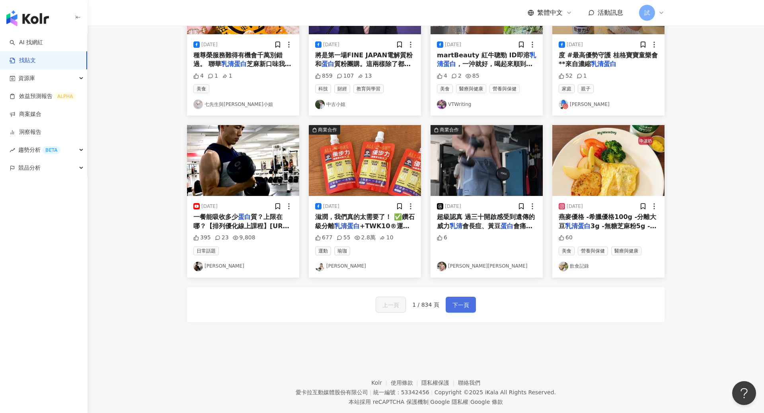
click at [463, 309] on span "下一頁" at bounding box center [461, 305] width 17 height 10
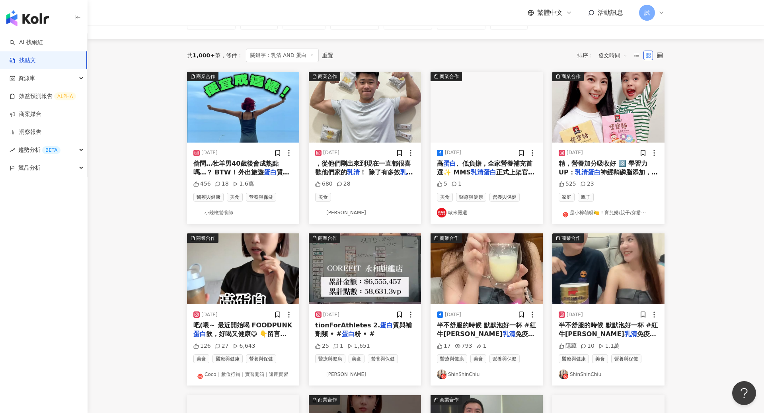
scroll to position [62, 0]
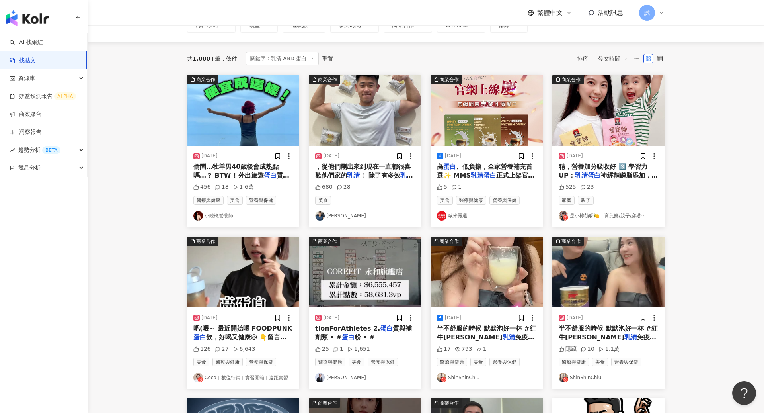
click at [492, 172] on mark "乳清蛋白" at bounding box center [483, 176] width 25 height 8
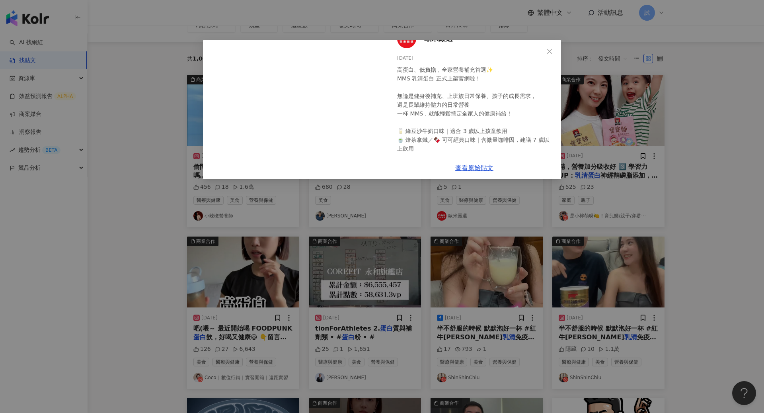
scroll to position [16, 0]
drag, startPoint x: 398, startPoint y: 79, endPoint x: 433, endPoint y: 78, distance: 35.0
click at [433, 78] on div "高蛋白、低負擔，全家營養補充首選✨ MMS 乳清蛋白 正式上架官網啦！ 無論是健身後補充、上班族日常保養、孩子的成長需求， 還是長輩維持體力的日常營養 一杯 …" at bounding box center [476, 150] width 158 height 166
copy div "MMS 乳清蛋白"
click at [546, 51] on span "Close" at bounding box center [550, 51] width 16 height 6
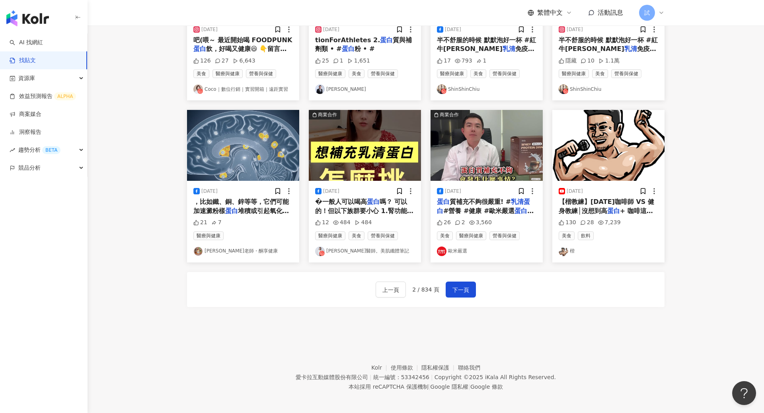
scroll to position [351, 0]
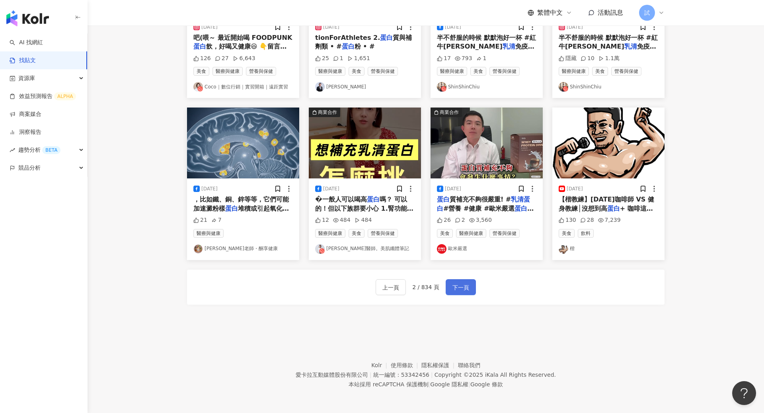
click at [465, 281] on button "下一頁" at bounding box center [461, 287] width 30 height 16
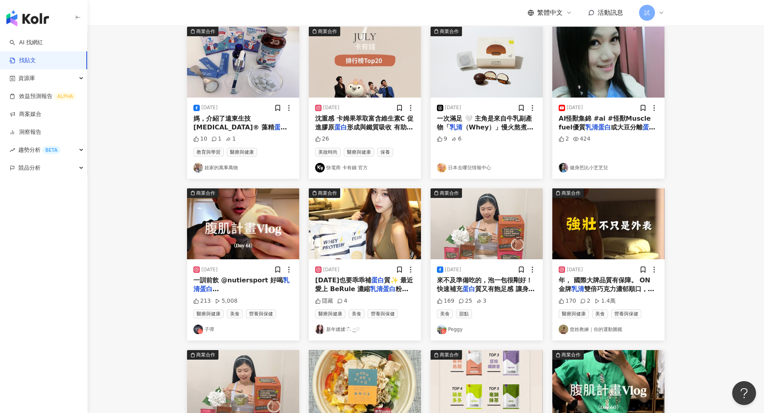
scroll to position [99, 0]
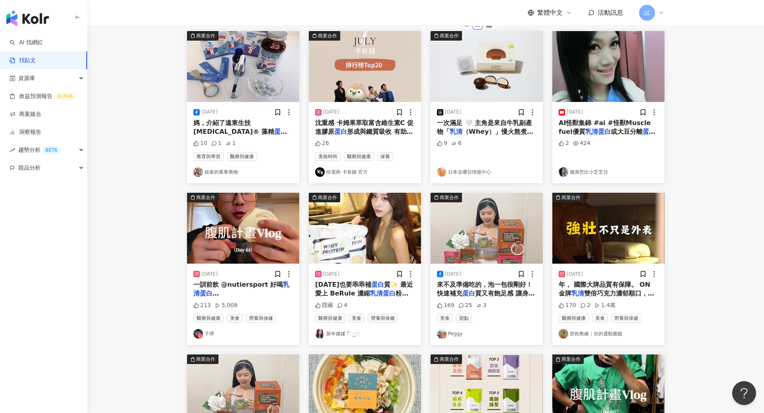
click at [381, 287] on span "質✨ 最近愛上 BeRule 濃縮" at bounding box center [364, 289] width 98 height 16
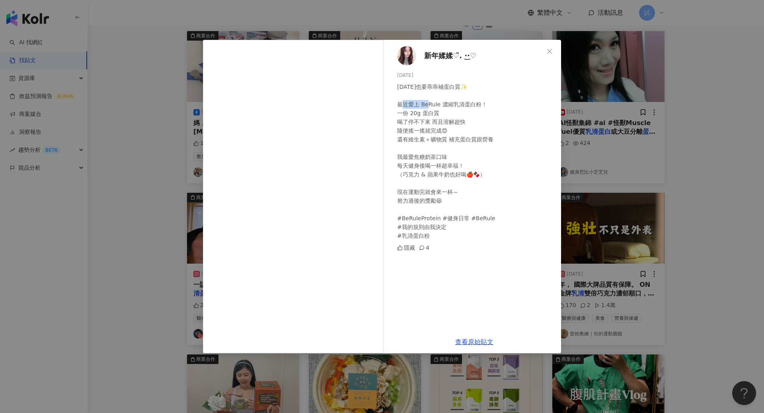
drag, startPoint x: 422, startPoint y: 102, endPoint x: 440, endPoint y: 102, distance: 17.5
click at [440, 102] on div "今天也要乖乖補蛋白質✨ 最近愛上 BeRule 濃縮乳清蛋白粉！ 一份 20g 蛋白質 喝了停不下來 而且溶解超快 隨便搖一搖就完成😍 還有維生素＋礦物質 補…" at bounding box center [476, 161] width 158 height 158
copy div "BeRule"
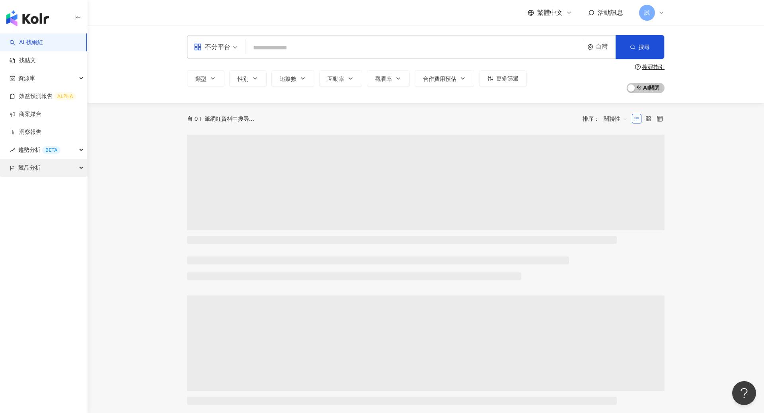
click at [47, 167] on div "競品分析" at bounding box center [43, 168] width 87 height 18
click at [43, 203] on link "關鍵字提及分析" at bounding box center [38, 204] width 39 height 8
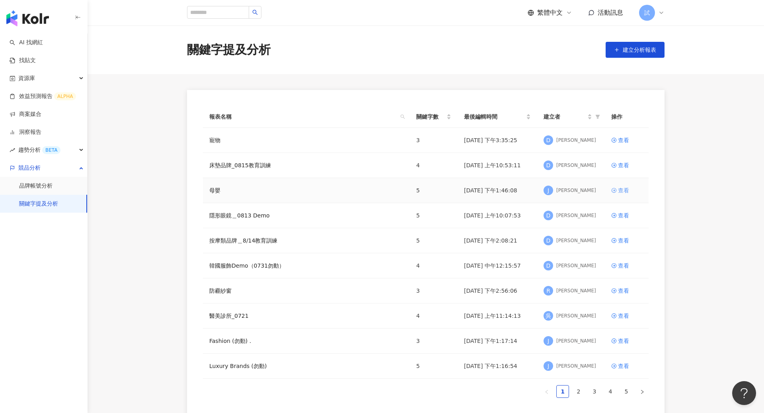
click at [622, 188] on div "查看" at bounding box center [623, 190] width 11 height 9
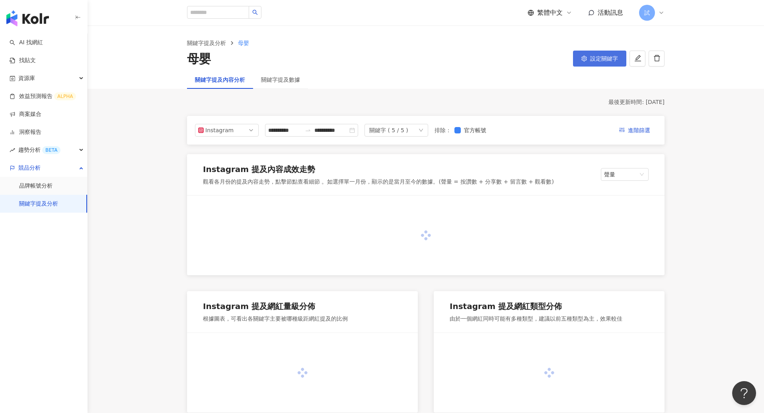
click at [601, 55] on button "設定關鍵字" at bounding box center [599, 59] width 53 height 16
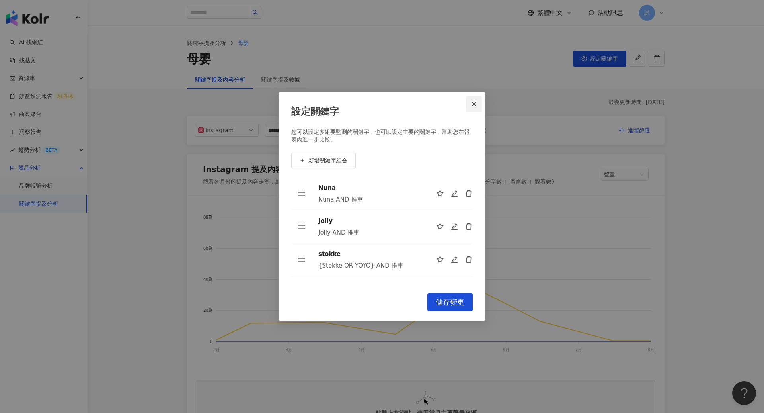
click at [474, 108] on button "Close" at bounding box center [474, 104] width 16 height 16
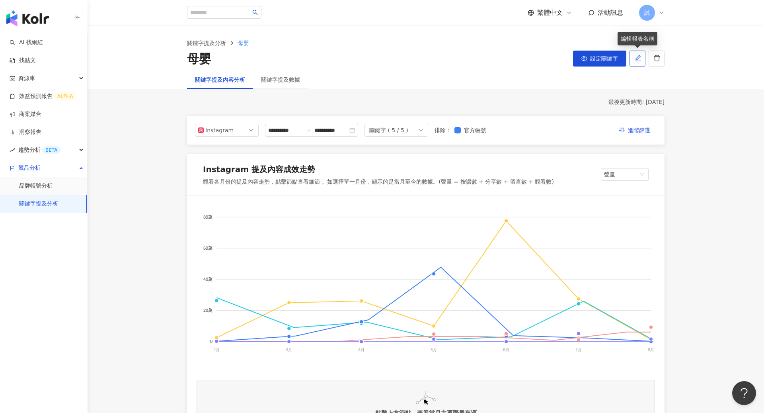
click at [639, 55] on icon "edit" at bounding box center [638, 58] width 7 height 7
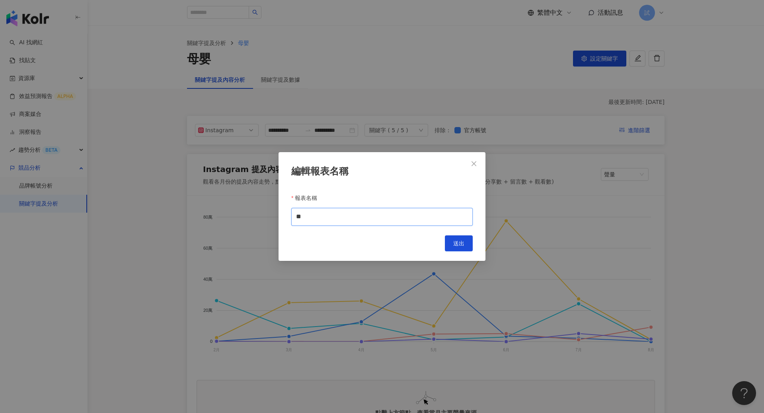
click at [336, 220] on input "**" at bounding box center [382, 217] width 182 height 18
type input "*"
type input "**"
click at [467, 246] on button "送出" at bounding box center [459, 243] width 28 height 16
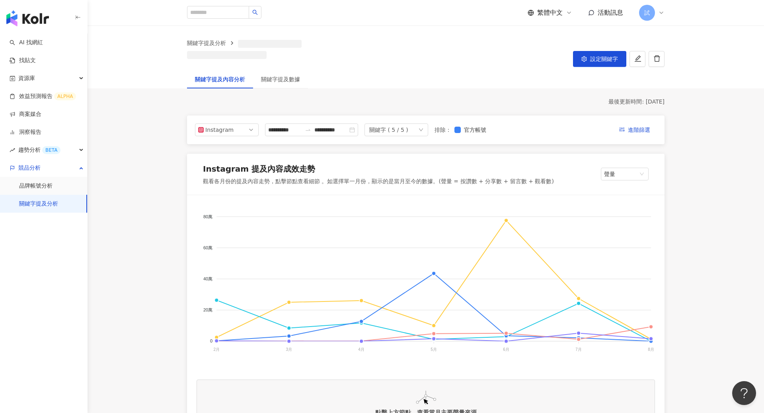
type input "**"
click at [598, 64] on button "設定關鍵字" at bounding box center [599, 59] width 53 height 16
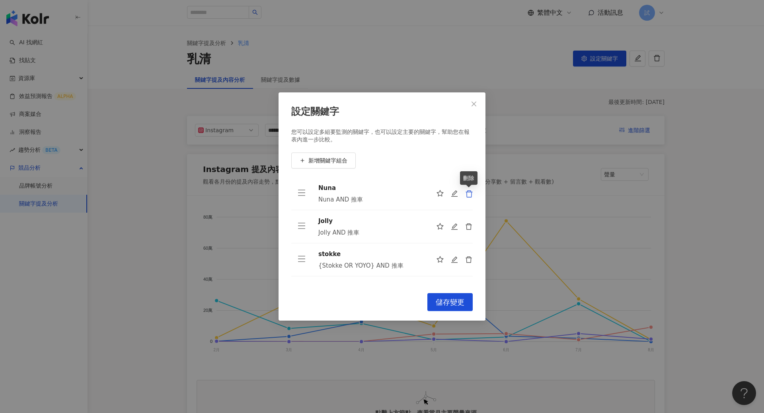
click at [469, 193] on icon "delete" at bounding box center [469, 194] width 8 height 8
click at [469, 191] on icon "delete" at bounding box center [469, 193] width 7 height 7
click at [469, 223] on icon "delete" at bounding box center [469, 226] width 7 height 7
click at [469, 191] on icon "delete" at bounding box center [469, 193] width 7 height 7
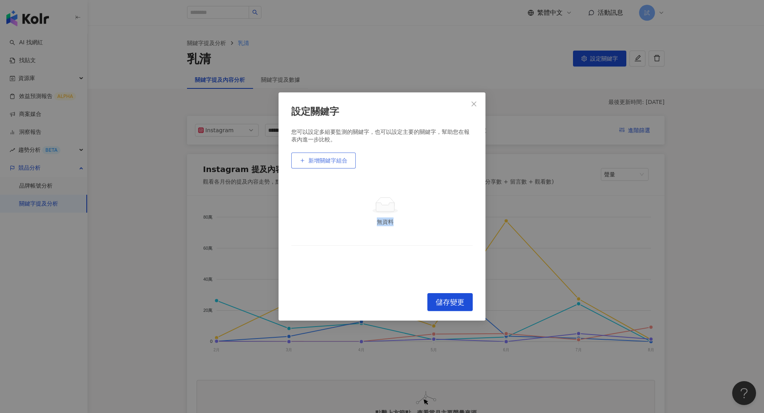
click at [313, 157] on span "新增關鍵字組合" at bounding box center [327, 160] width 39 height 6
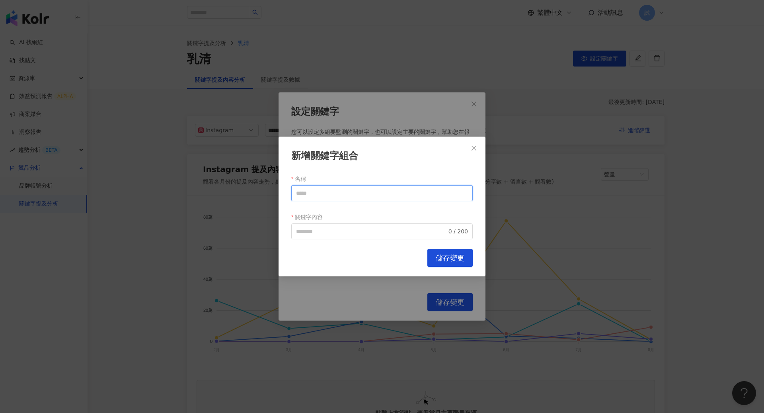
click at [359, 197] on input "名稱" at bounding box center [382, 193] width 182 height 16
paste input "text"
type input "**"
paste input "**"
click at [379, 263] on div "AND" at bounding box center [381, 262] width 10 height 8
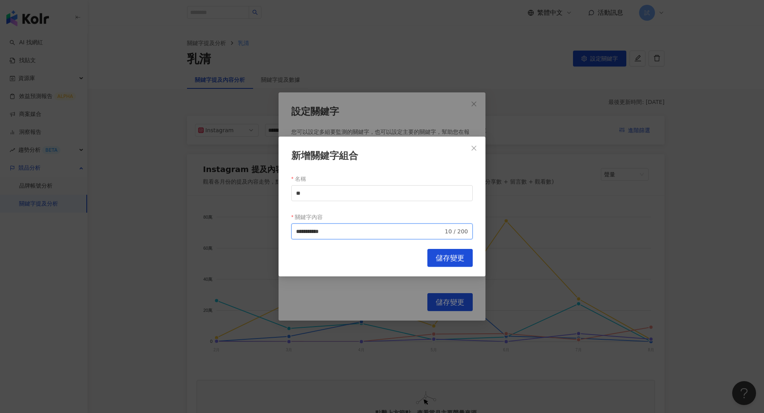
type input "*********"
click at [449, 250] on button "儲存變更" at bounding box center [450, 258] width 45 height 18
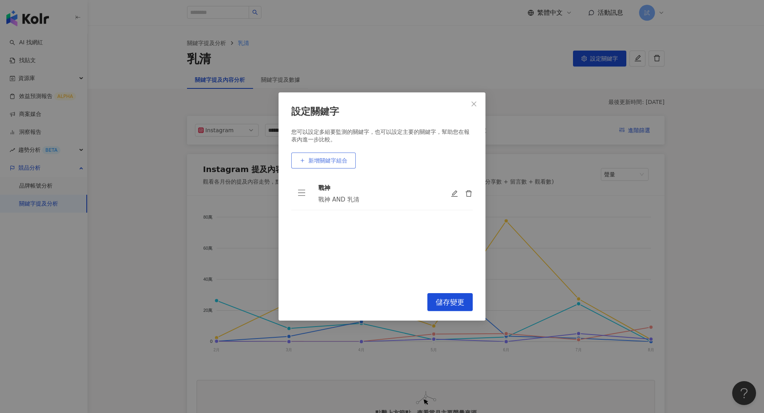
click at [338, 167] on button "新增關鍵字組合" at bounding box center [323, 160] width 64 height 16
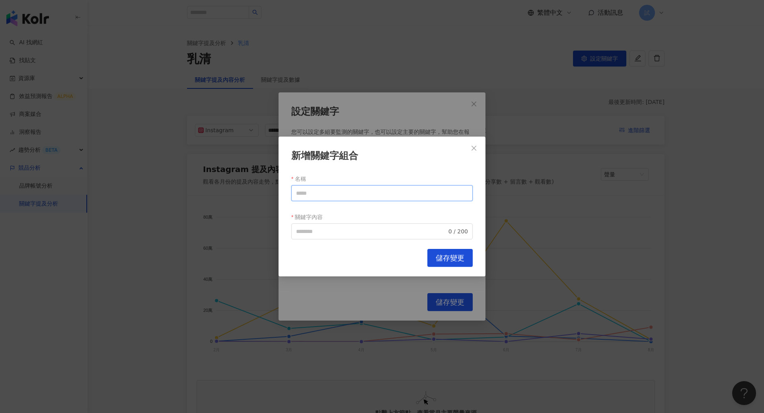
click at [339, 188] on input "名稱" at bounding box center [382, 193] width 182 height 16
type input "*********"
paste input "*********"
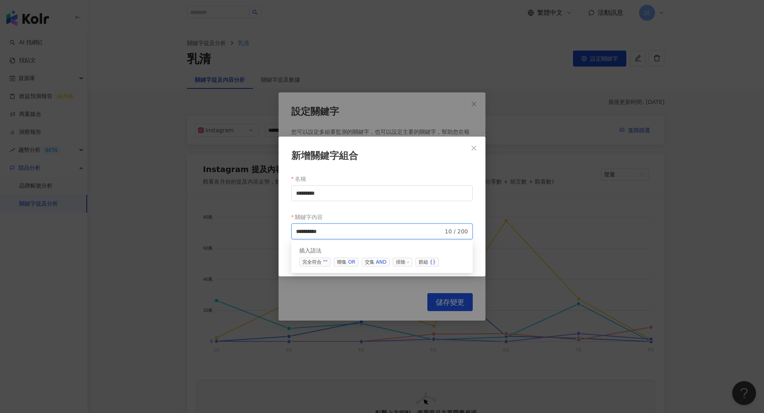
click at [376, 261] on div "AND" at bounding box center [381, 262] width 10 height 8
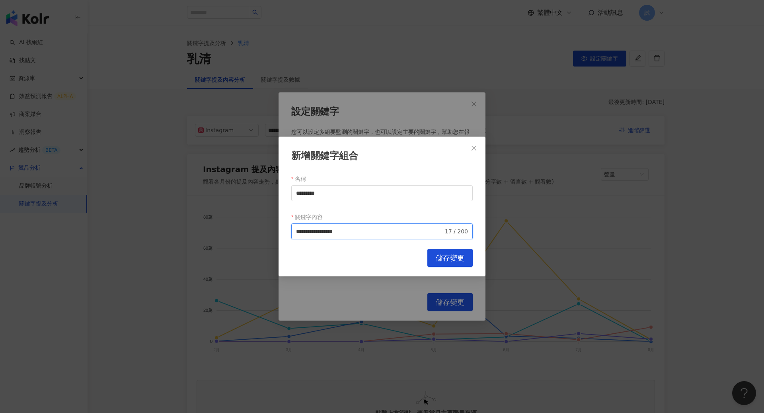
type input "**********"
click at [458, 262] on button "儲存變更" at bounding box center [450, 258] width 45 height 18
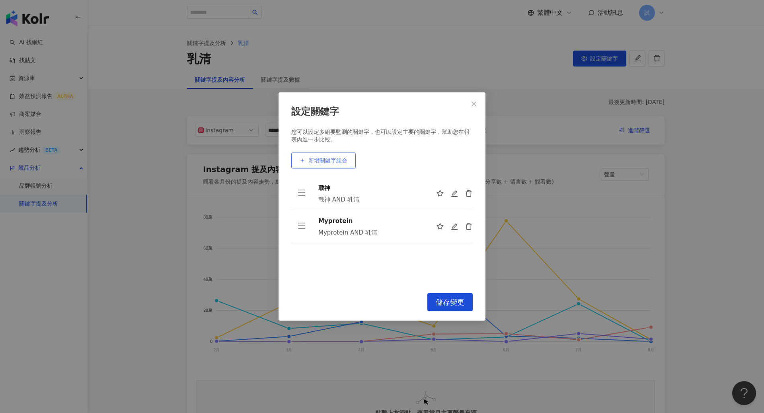
click at [329, 164] on button "新增關鍵字組合" at bounding box center [323, 160] width 64 height 16
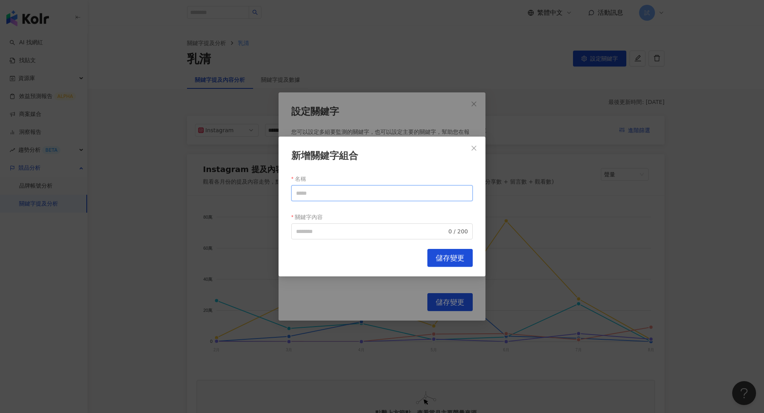
click at [355, 195] on input "名稱" at bounding box center [382, 193] width 182 height 16
type input "**"
paste input "**"
click at [372, 263] on span "交集 AND" at bounding box center [376, 262] width 28 height 9
type input "*********"
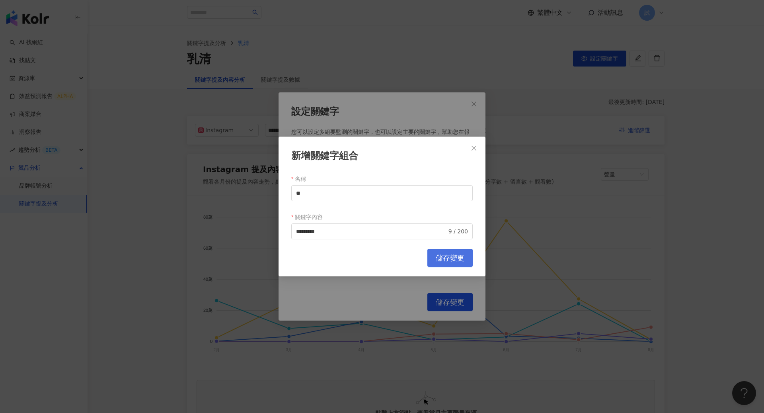
click at [446, 265] on button "儲存變更" at bounding box center [450, 258] width 45 height 18
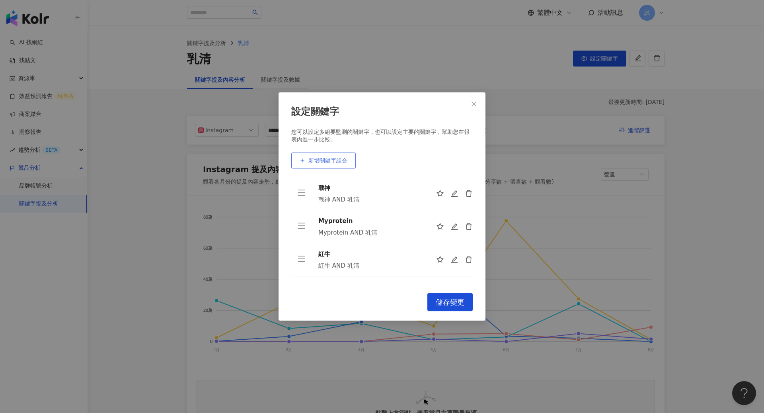
click at [335, 157] on span "新增關鍵字組合" at bounding box center [327, 160] width 39 height 6
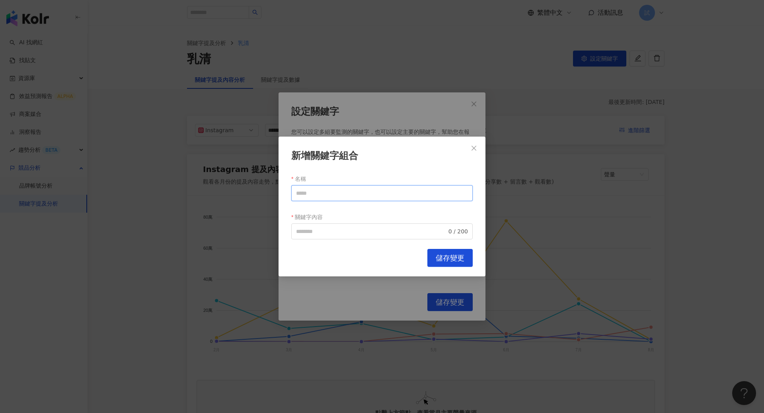
click at [348, 193] on input "名稱" at bounding box center [382, 193] width 182 height 16
type input "*****"
paste input "*****"
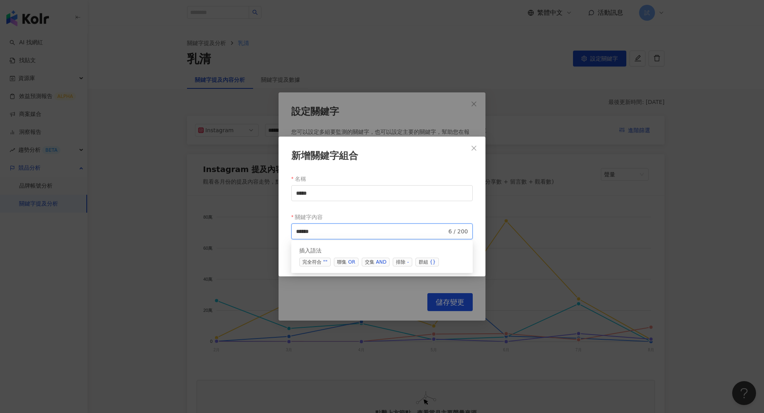
click at [369, 265] on span "交集 AND" at bounding box center [376, 262] width 28 height 9
type input "*********"
click at [346, 224] on span "********* 10 / 200" at bounding box center [382, 231] width 182 height 16
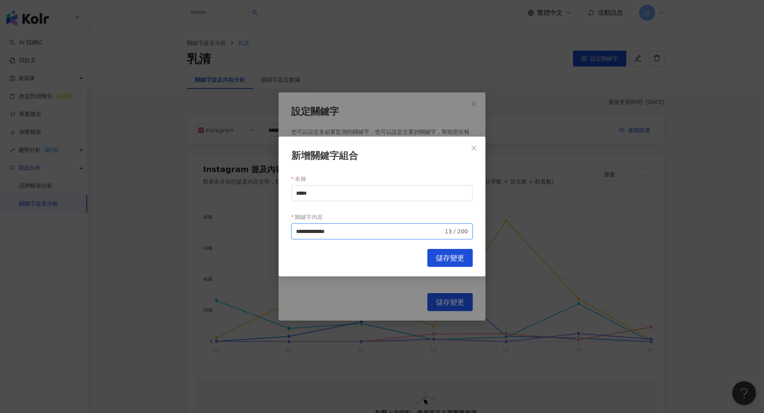
type input "**********"
click at [457, 255] on span "儲存變更" at bounding box center [450, 258] width 29 height 9
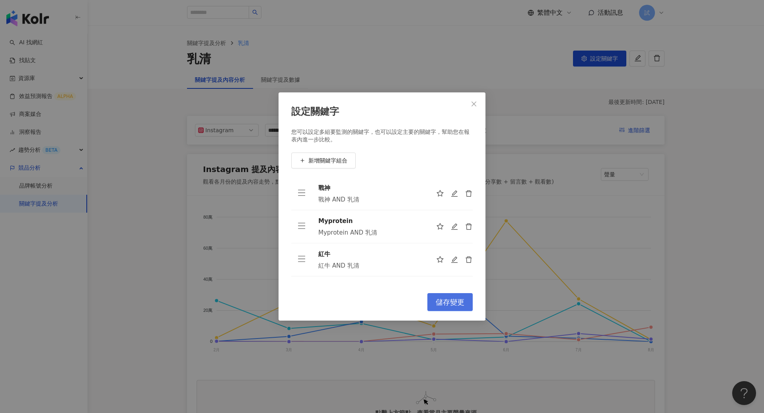
click at [446, 298] on span "儲存變更" at bounding box center [450, 302] width 29 height 9
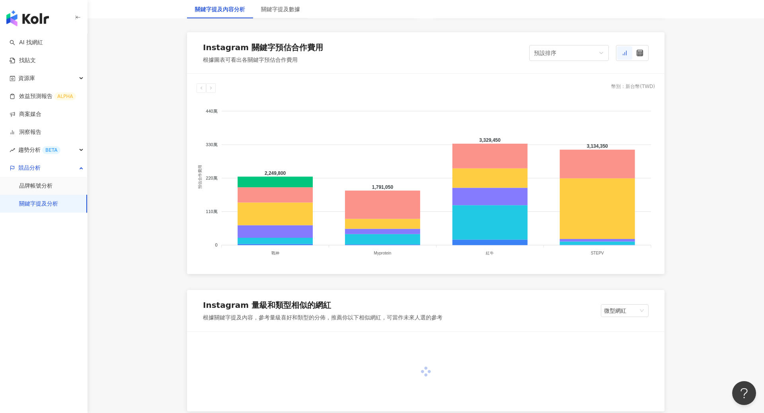
scroll to position [477, 0]
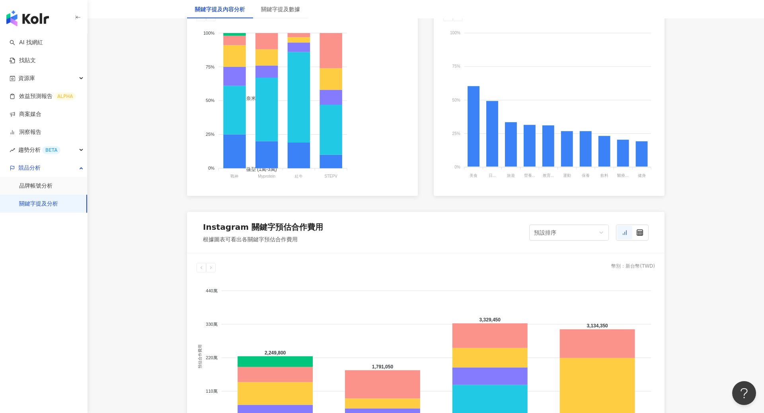
click at [285, 16] on div "關鍵字提及數據" at bounding box center [280, 9] width 55 height 18
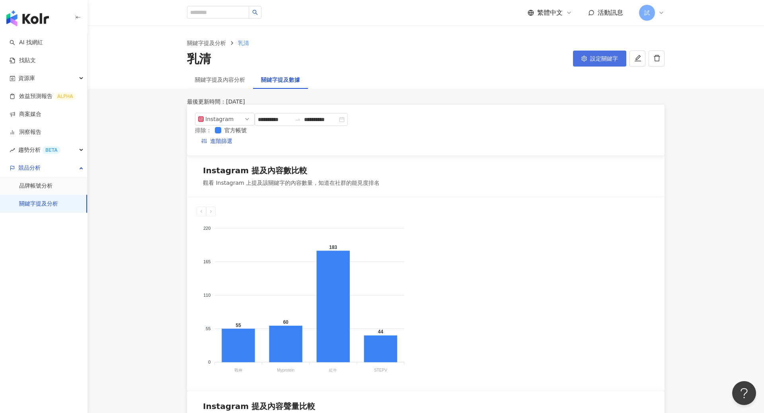
click at [595, 55] on button "設定關鍵字" at bounding box center [599, 59] width 53 height 16
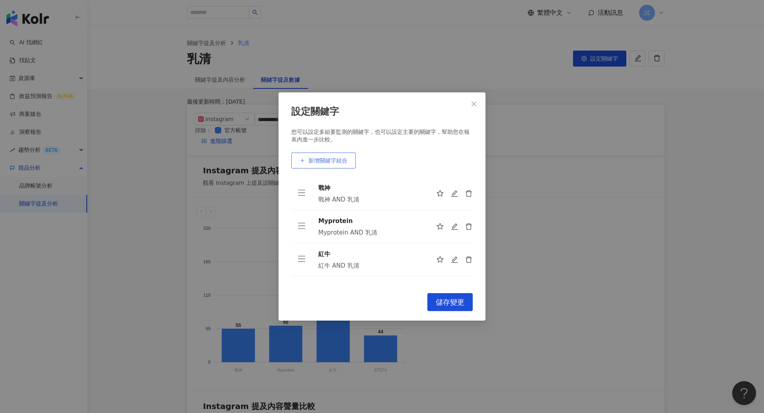
click at [337, 161] on span "新增關鍵字組合" at bounding box center [327, 160] width 39 height 6
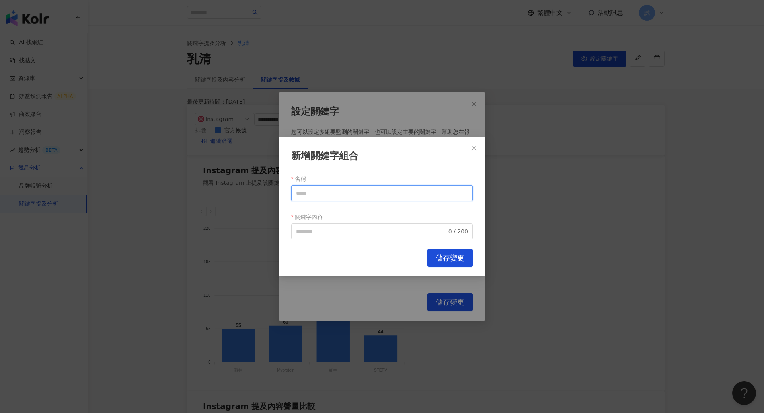
click at [331, 186] on input "名稱" at bounding box center [382, 193] width 182 height 16
paste input "******"
click at [325, 236] on span "0 / 200" at bounding box center [382, 231] width 182 height 16
type input "******"
paste input "******"
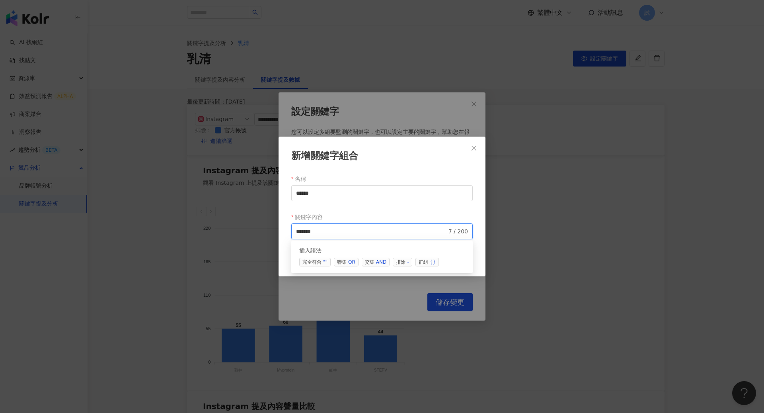
click at [372, 261] on span "交集 AND" at bounding box center [376, 262] width 28 height 9
type input "**********"
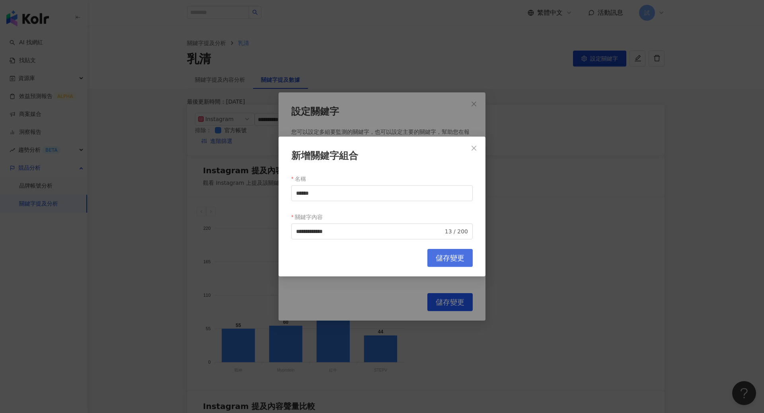
click at [463, 259] on span "儲存變更" at bounding box center [450, 258] width 29 height 9
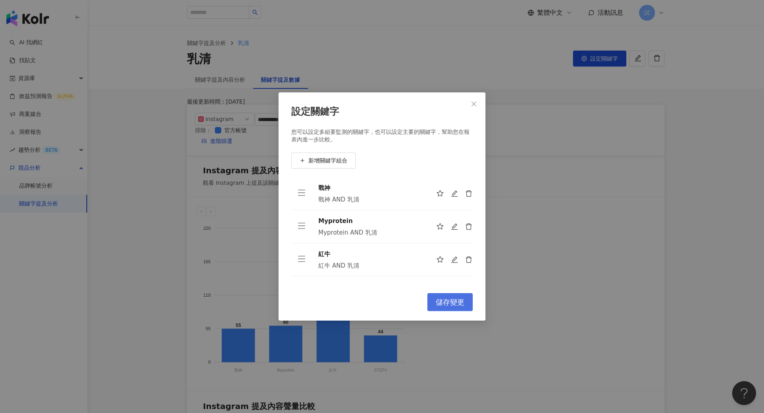
click at [448, 294] on button "儲存變更" at bounding box center [450, 302] width 45 height 18
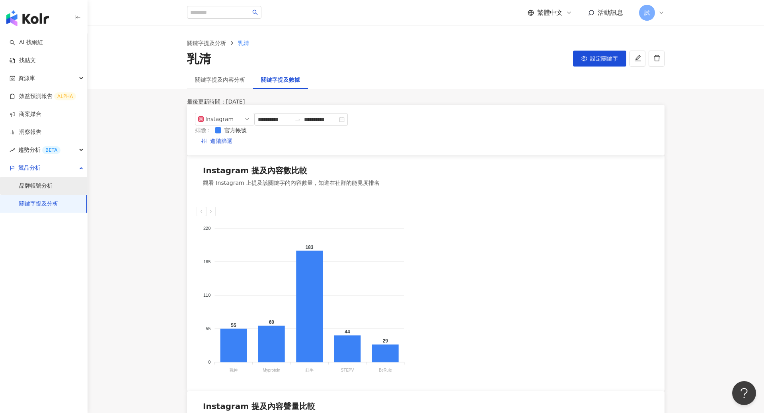
click at [45, 189] on link "品牌帳號分析" at bounding box center [35, 186] width 33 height 8
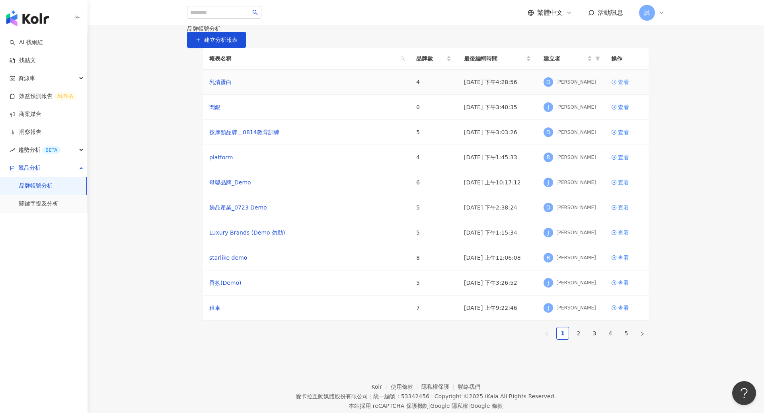
click at [622, 86] on div "查看" at bounding box center [623, 82] width 11 height 9
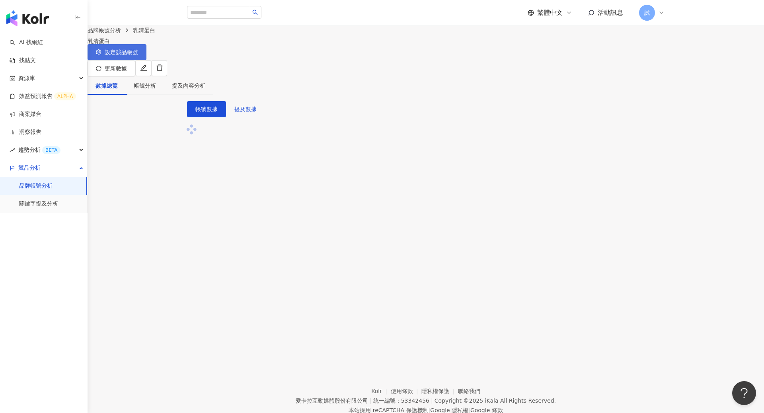
click at [146, 60] on button "設定競品帳號" at bounding box center [117, 52] width 59 height 16
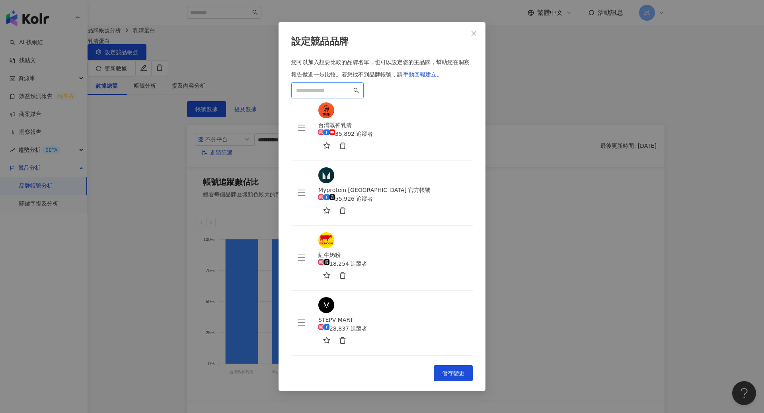
click at [352, 95] on input "search" at bounding box center [324, 90] width 56 height 9
paste input "**********"
type input "*"
click at [478, 37] on span "Close" at bounding box center [474, 33] width 16 height 6
